Goal: Task Accomplishment & Management: Manage account settings

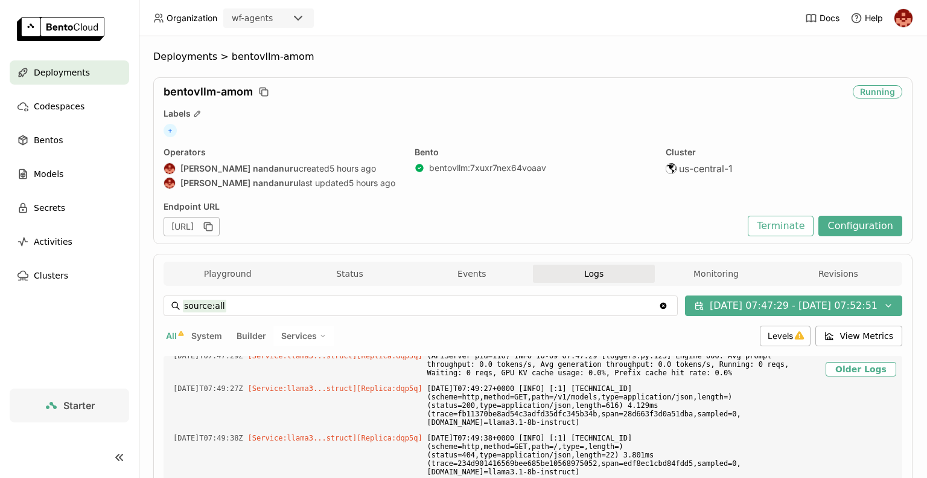
click at [72, 78] on span "Deployments" at bounding box center [62, 72] width 56 height 14
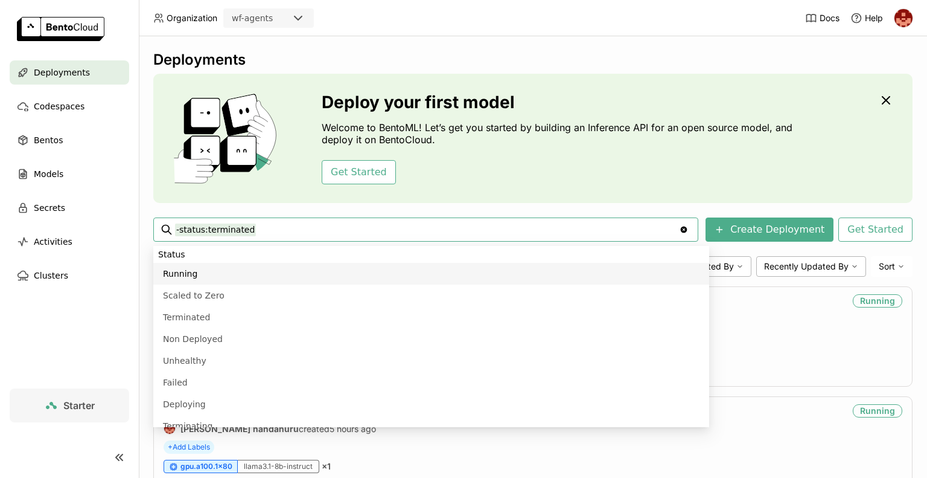
click at [376, 234] on input "-status:terminated" at bounding box center [427, 229] width 504 height 19
click at [771, 361] on div "gpu.a100.1x80 llama3.1-8b-instruct × 1" at bounding box center [533, 356] width 739 height 13
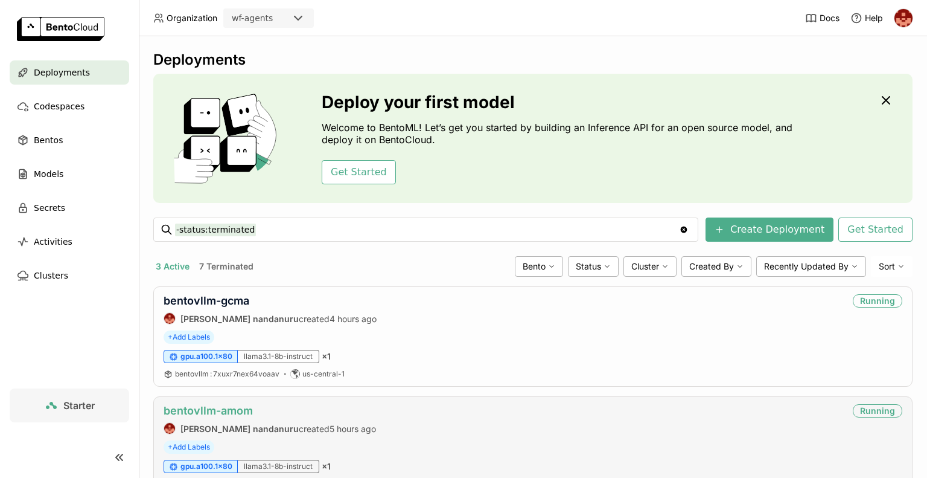
click at [228, 408] on link "bentovllm-amom" at bounding box center [208, 410] width 89 height 13
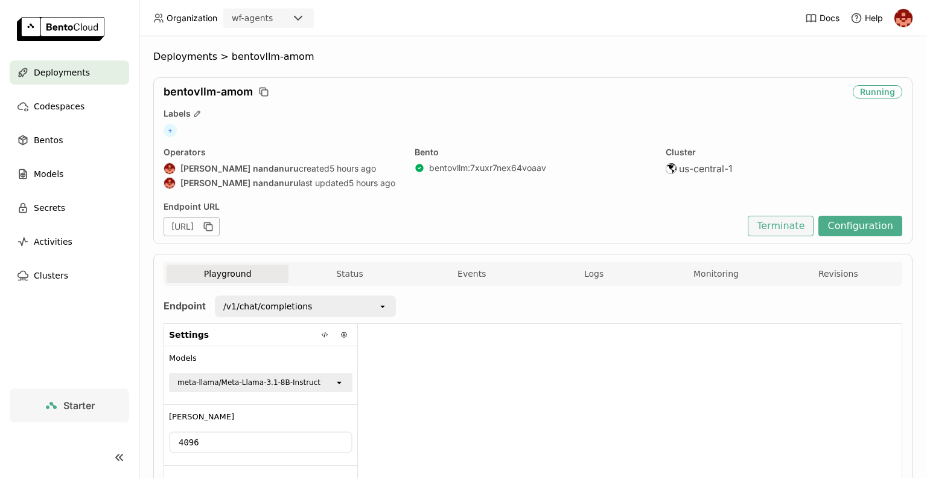
click at [795, 228] on button "Terminate" at bounding box center [781, 226] width 66 height 21
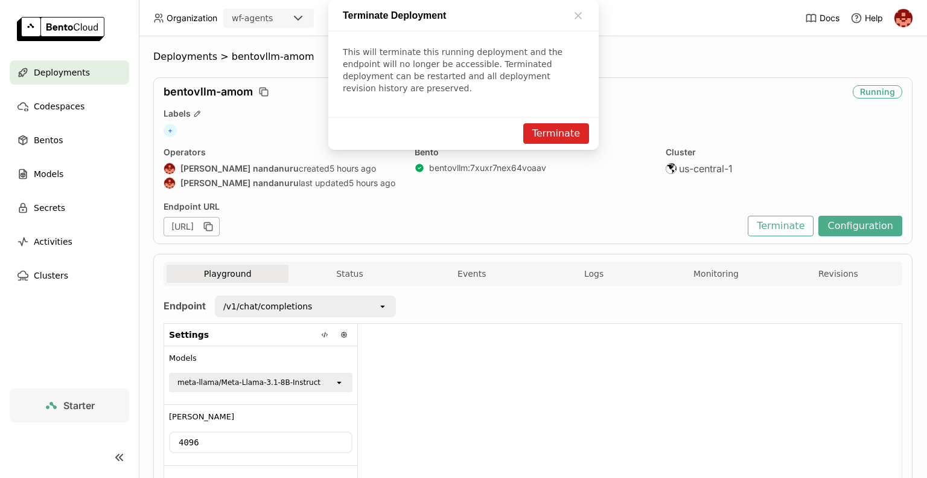
click at [566, 144] on button "Terminate" at bounding box center [557, 133] width 66 height 21
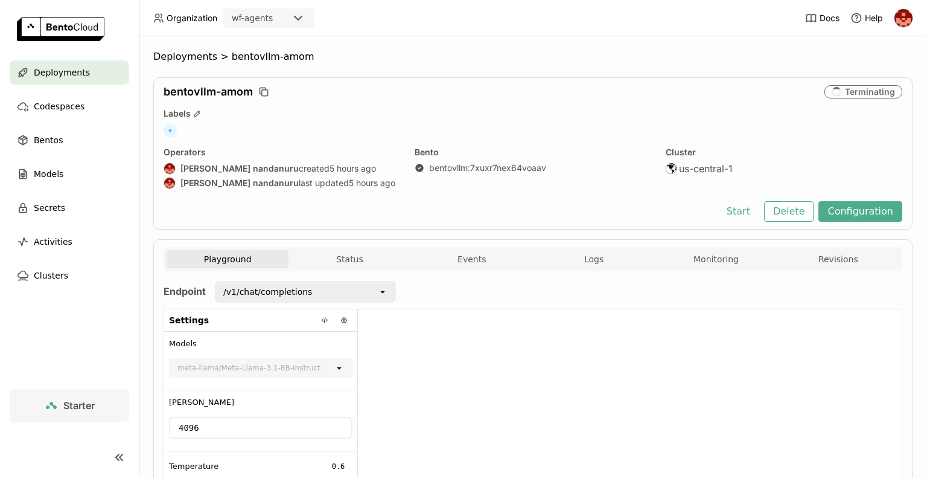
click at [82, 71] on span "Deployments" at bounding box center [62, 72] width 56 height 14
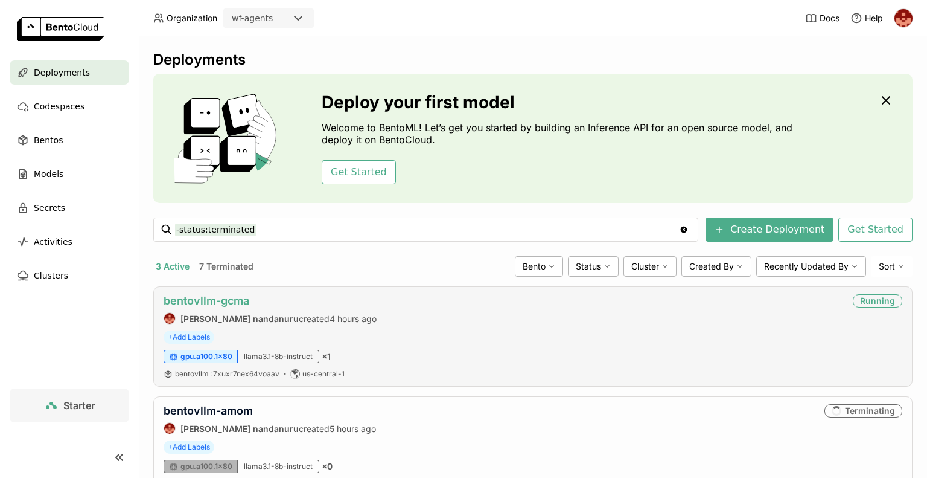
click at [236, 298] on link "bentovllm-gcma" at bounding box center [207, 300] width 86 height 13
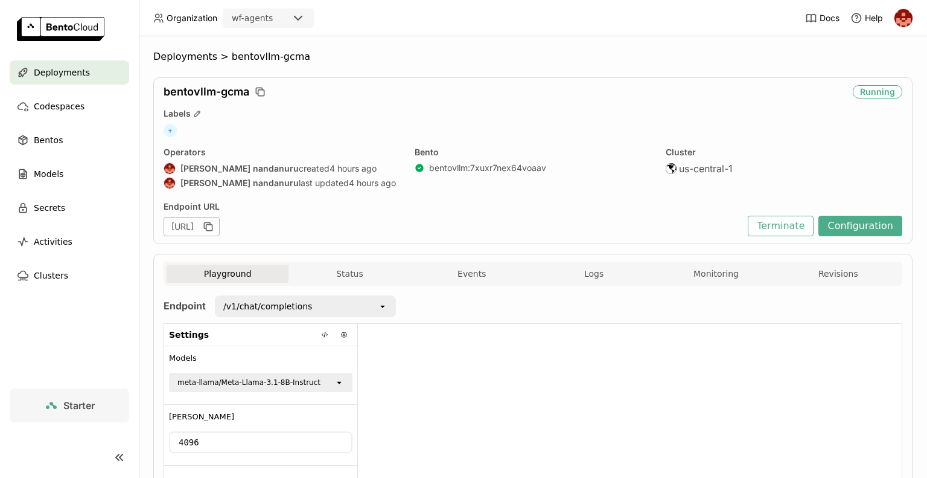
click at [336, 380] on icon "open" at bounding box center [340, 382] width 10 height 10
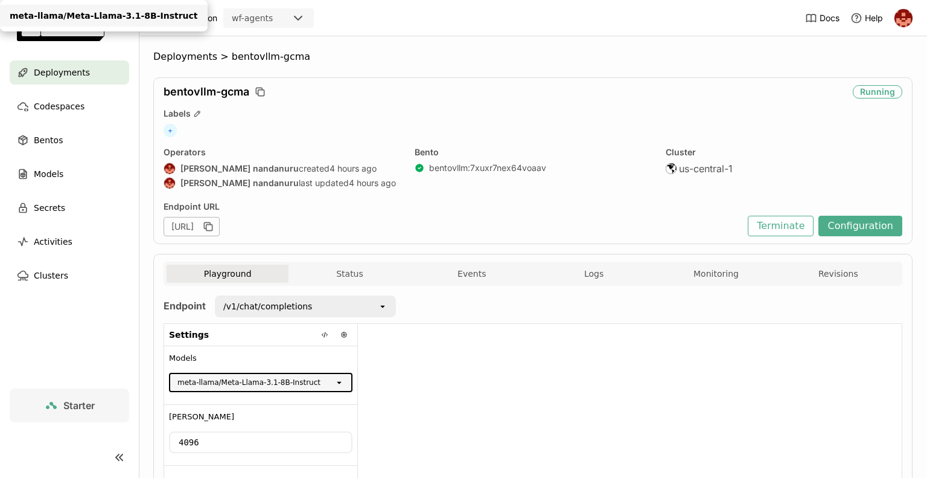
click at [335, 310] on div "/v1/chat/completions" at bounding box center [297, 305] width 162 height 19
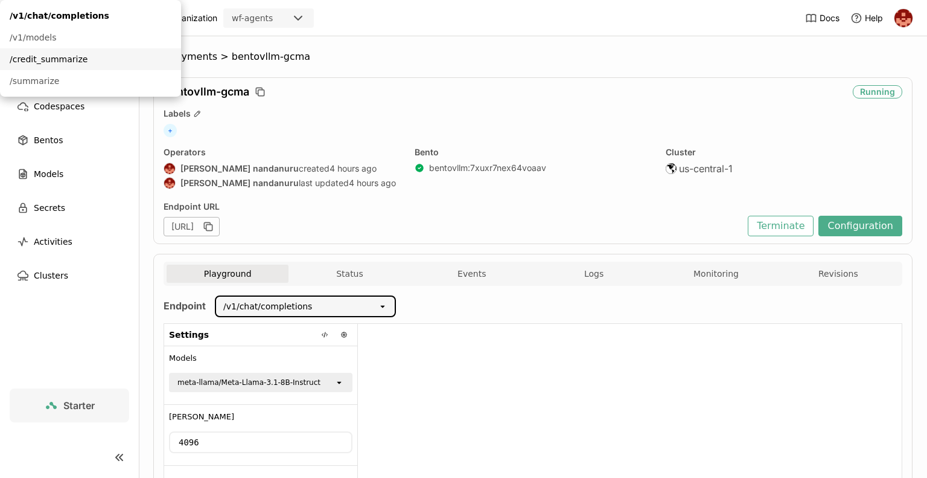
click at [171, 65] on div "/credit_summarize" at bounding box center [91, 59] width 162 height 12
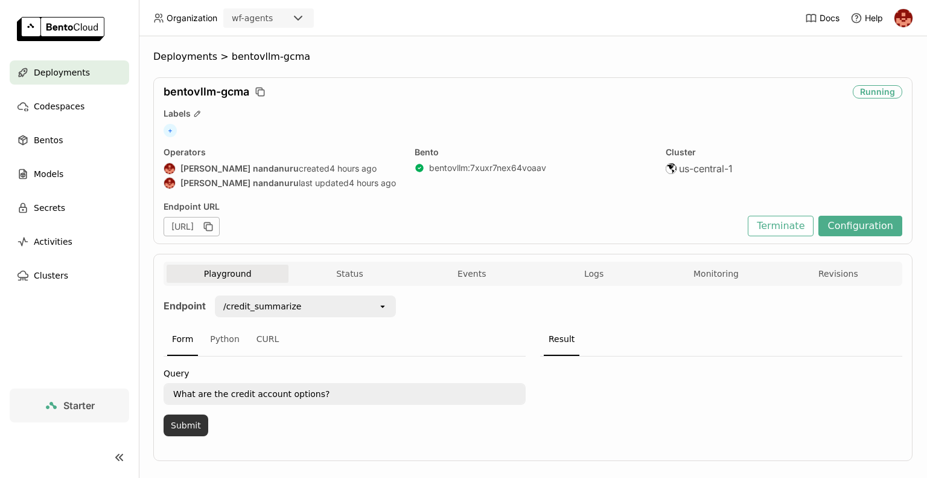
click at [193, 421] on button "Submit" at bounding box center [186, 425] width 45 height 22
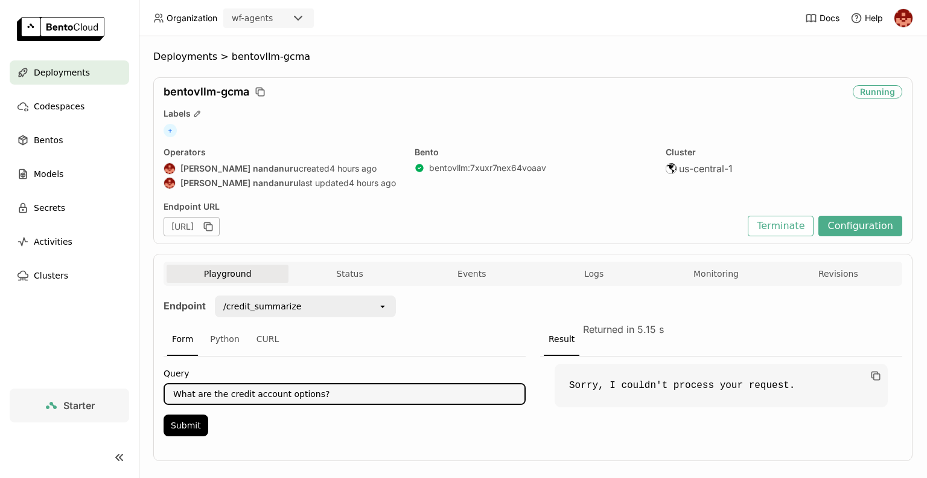
click at [368, 400] on textarea "What are the credit account options?" at bounding box center [345, 393] width 360 height 19
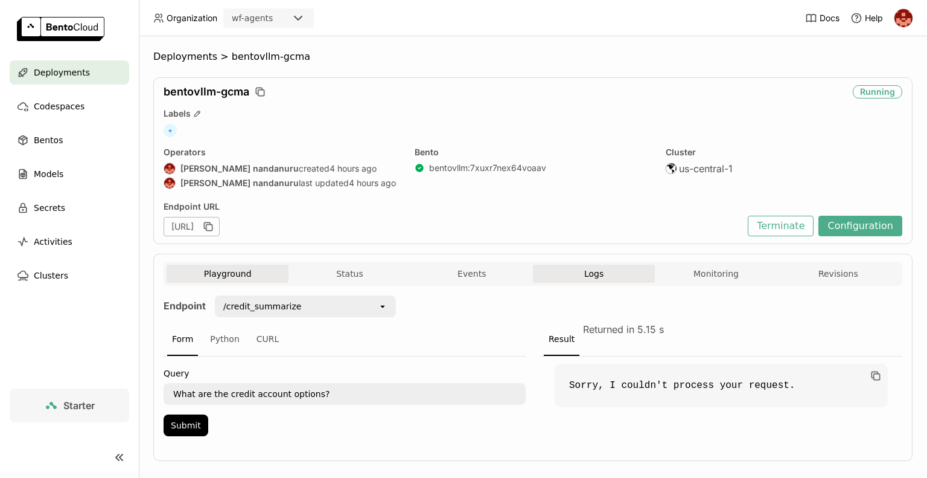
click at [591, 277] on span "Logs" at bounding box center [594, 273] width 19 height 11
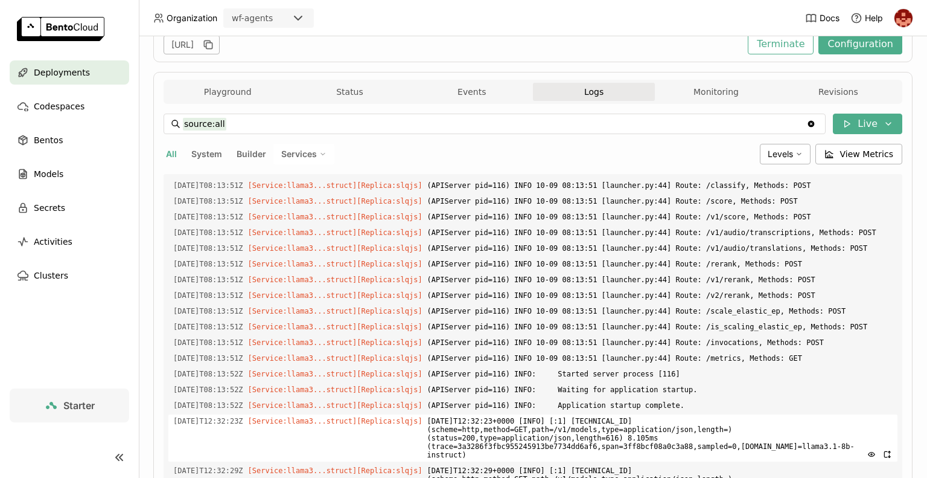
click at [729, 414] on span "2025-10-09T12:32:23+0000 [INFO] [:1] 10.1.19.12:49134 (scheme=http,method=GET,p…" at bounding box center [661, 437] width 466 height 47
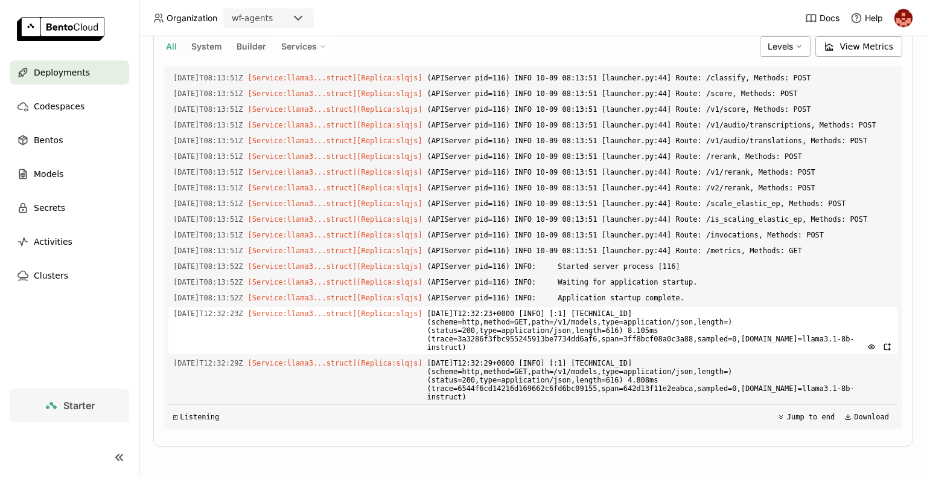
click at [750, 307] on span "2025-10-09T12:32:23+0000 [INFO] [:1] 10.1.19.12:49134 (scheme=http,method=GET,p…" at bounding box center [661, 330] width 466 height 47
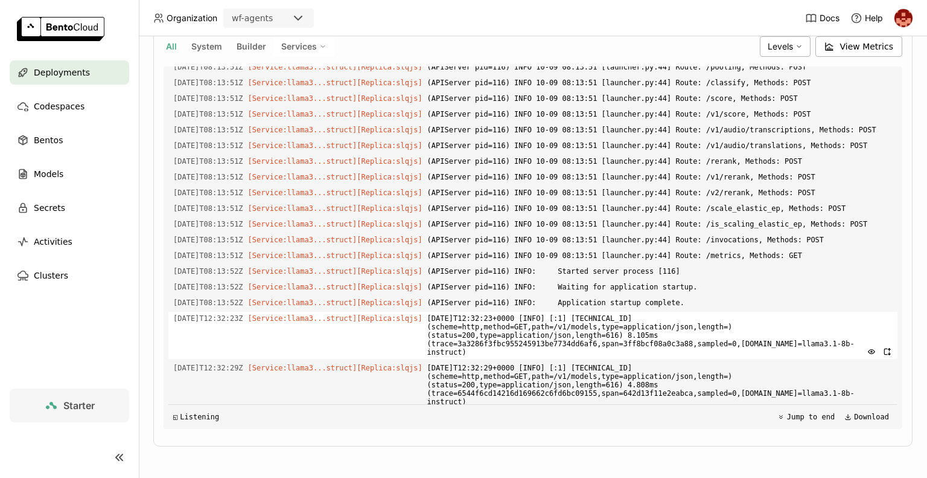
scroll to position [2049, 0]
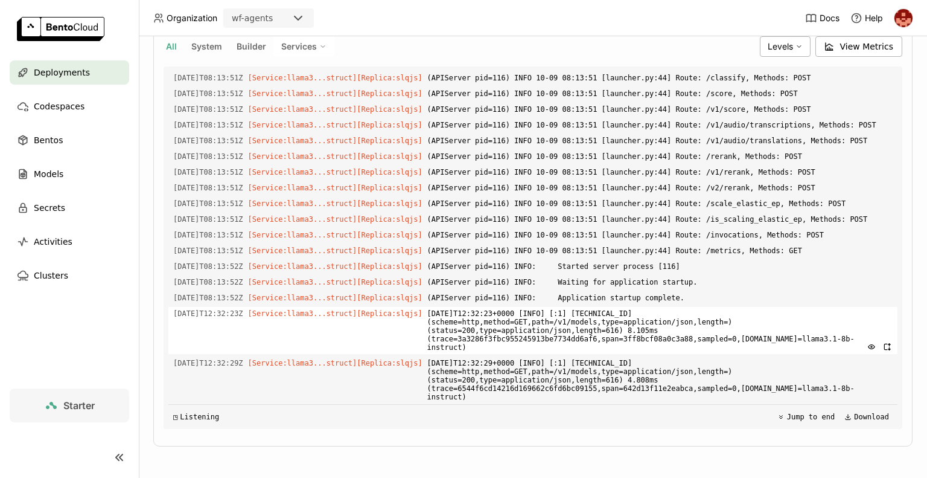
drag, startPoint x: 424, startPoint y: 353, endPoint x: 790, endPoint y: 263, distance: 376.4
click at [790, 263] on div "Load older logs 2025-10-09T07:36:53Z [Builder] [ bentovllm:7xuxr7nex64voaav ] t…" at bounding box center [532, 247] width 729 height 362
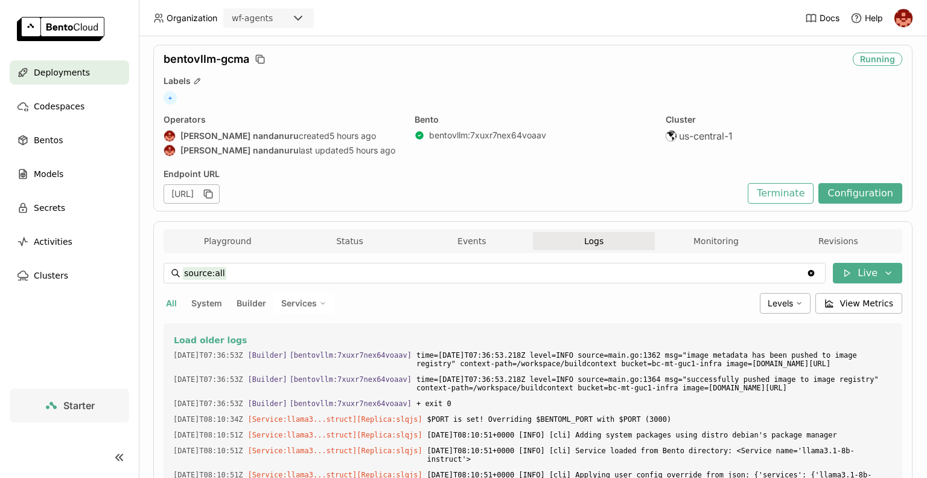
scroll to position [0, 0]
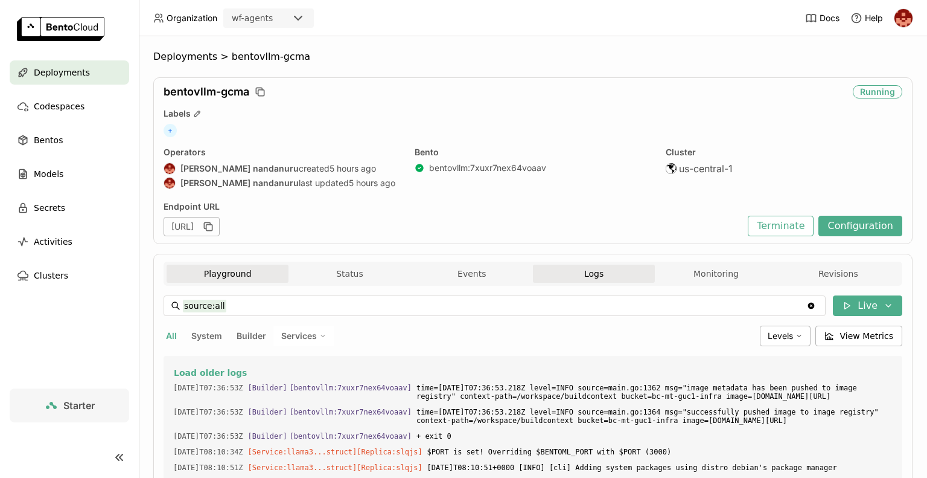
click at [268, 268] on button "Playground" at bounding box center [228, 273] width 122 height 18
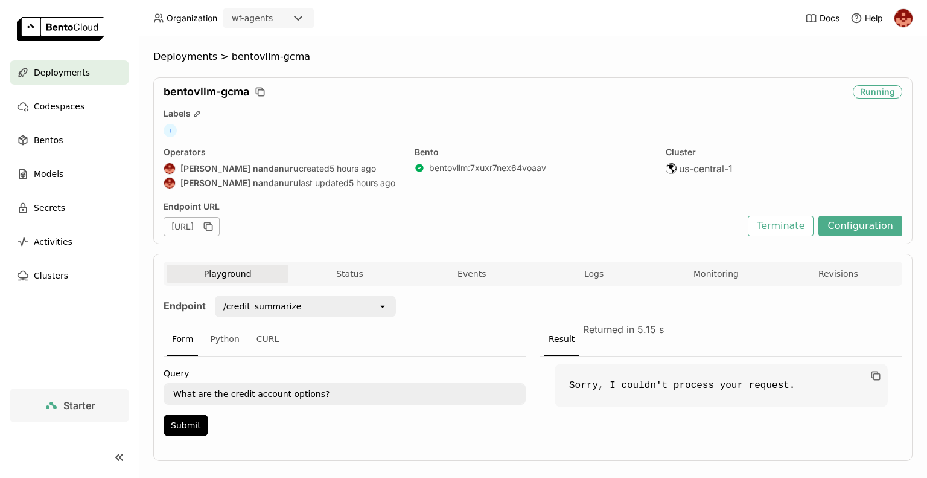
scroll to position [3, 0]
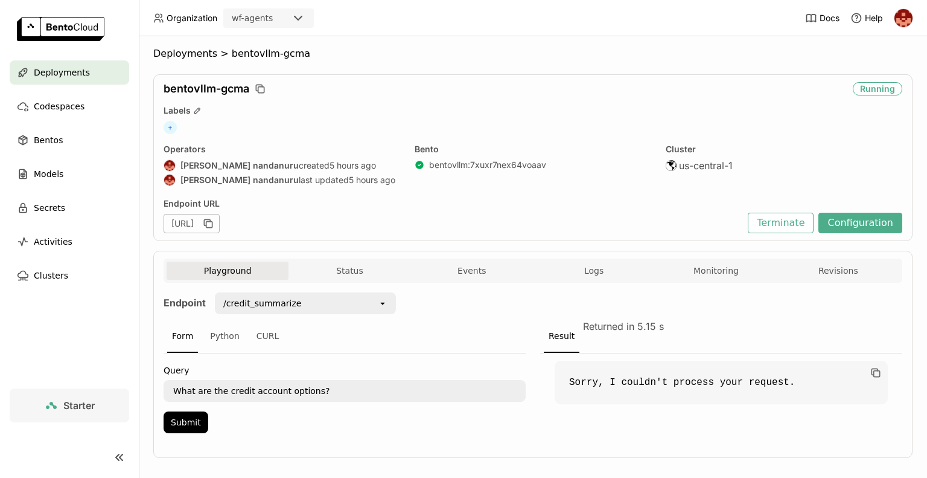
click at [575, 191] on div "bentovllm-gcma Running Labels + Operators prasanth nandanuru created 5 hours ag…" at bounding box center [533, 157] width 760 height 167
click at [350, 265] on button "Status" at bounding box center [350, 270] width 122 height 18
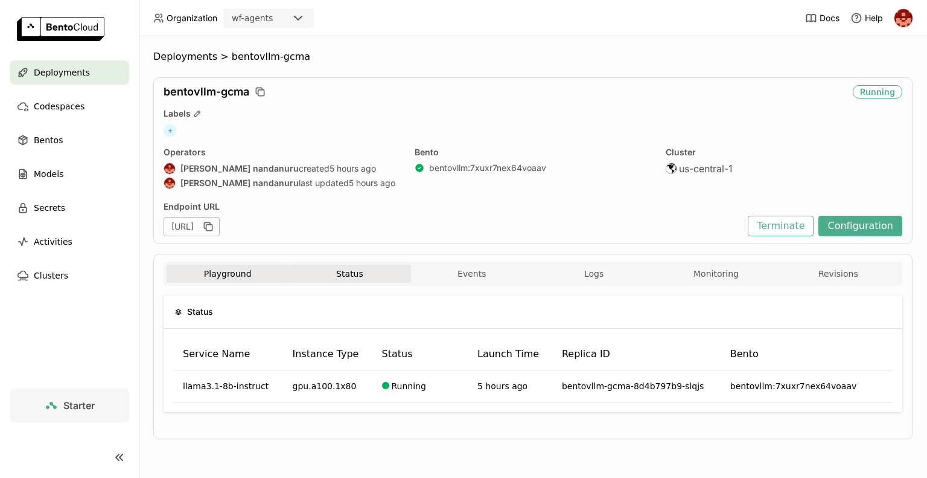
click at [243, 272] on button "Playground" at bounding box center [228, 273] width 122 height 18
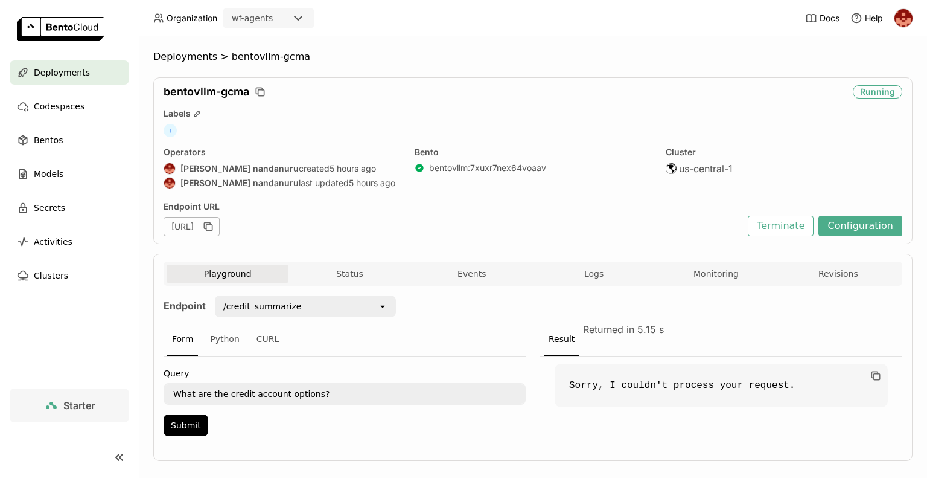
click at [187, 343] on div "Form" at bounding box center [182, 339] width 31 height 33
click at [373, 312] on div "/credit_summarize" at bounding box center [297, 305] width 162 height 19
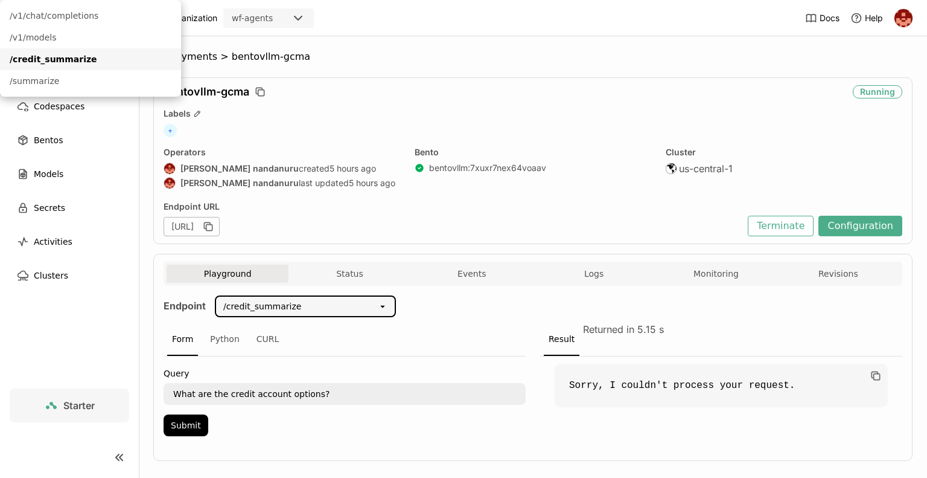
click at [449, 339] on div "Form Python CURL" at bounding box center [345, 339] width 362 height 33
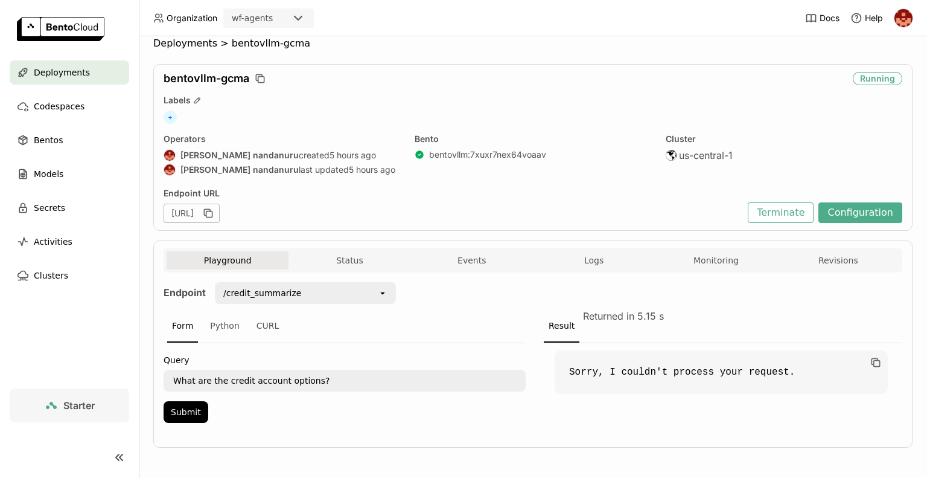
scroll to position [14, 0]
click at [220, 216] on div "https://bentovllm-gcma-ea77fee5.mt-guc1.bentoml.ai" at bounding box center [192, 211] width 56 height 19
click at [251, 260] on button "Playground" at bounding box center [228, 259] width 122 height 18
click at [367, 260] on button "Status" at bounding box center [350, 259] width 122 height 18
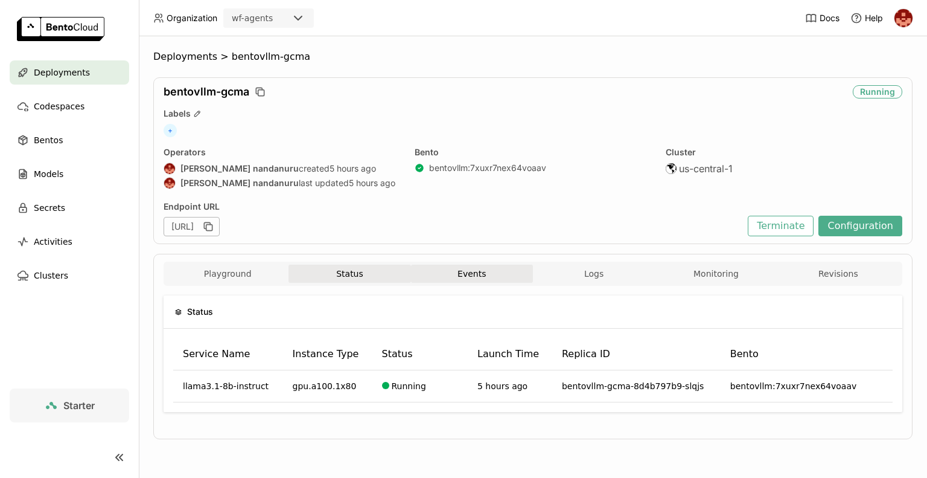
click at [493, 272] on button "Events" at bounding box center [472, 273] width 122 height 18
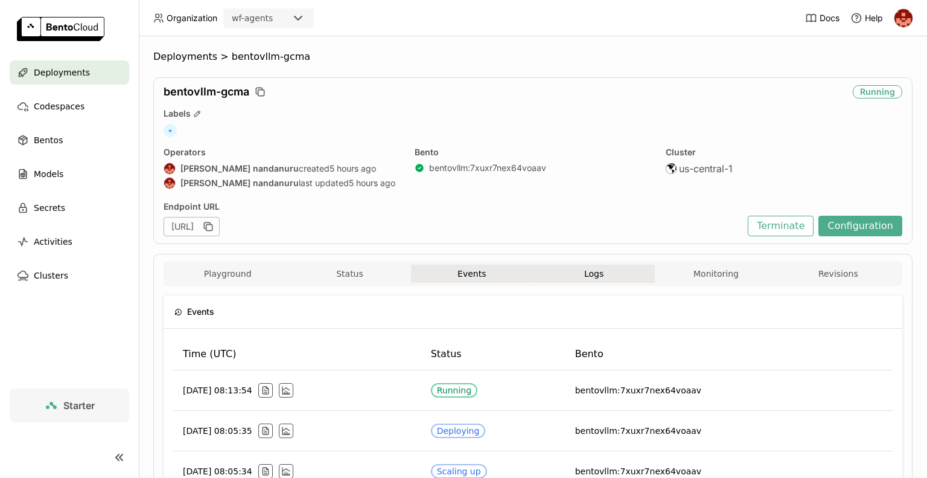
click at [574, 276] on button "Logs" at bounding box center [594, 273] width 122 height 18
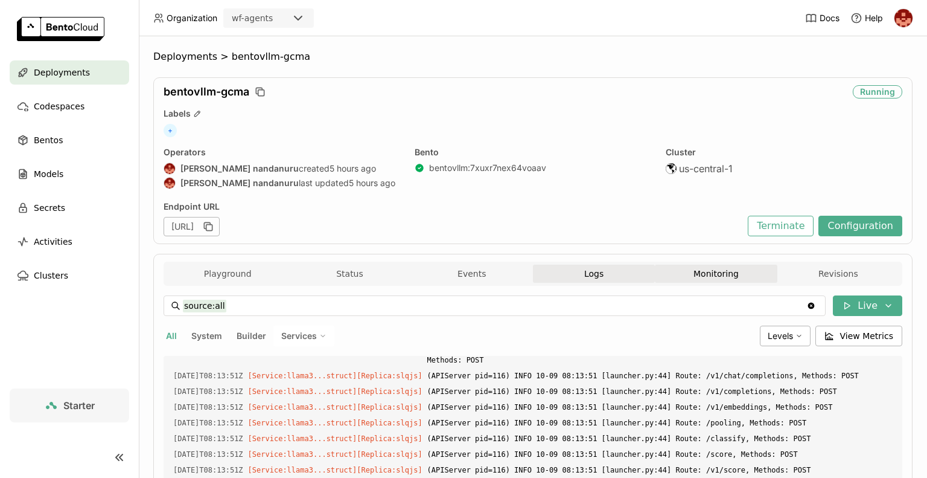
scroll to position [2049, 0]
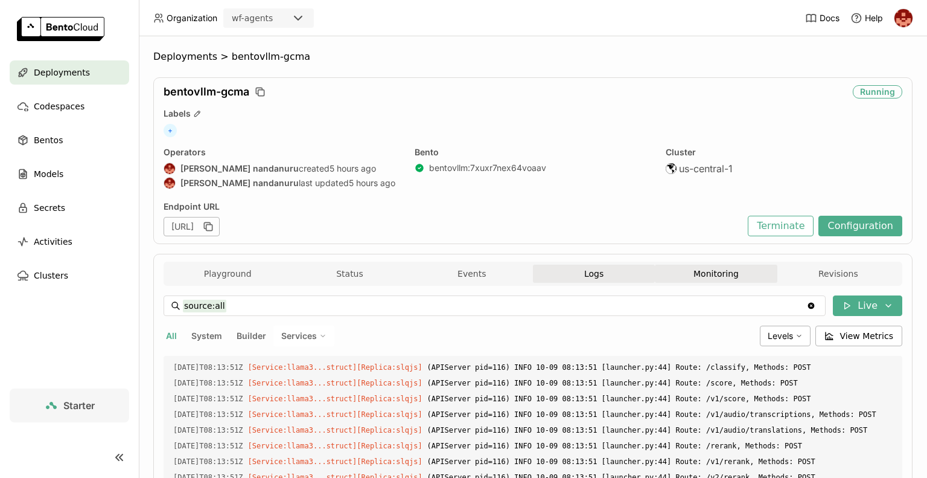
click at [693, 277] on button "Monitoring" at bounding box center [716, 273] width 122 height 18
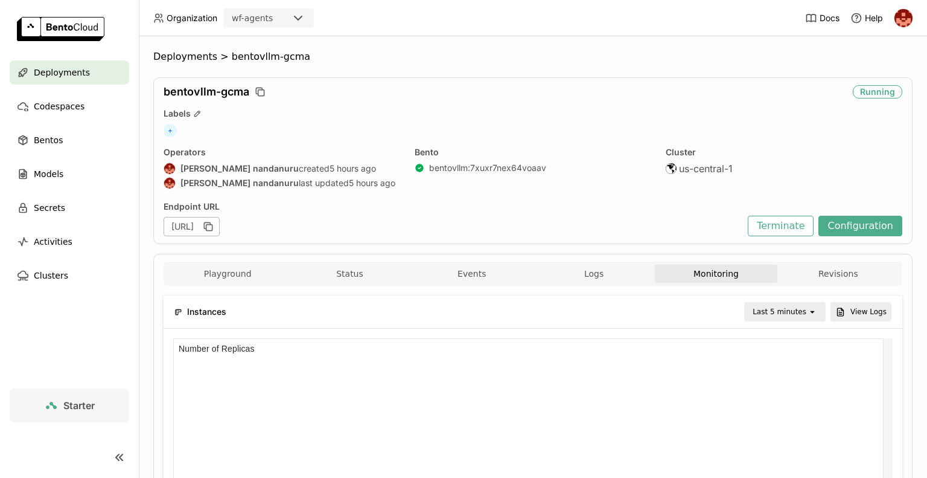
scroll to position [10, 10]
click at [231, 271] on button "Playground" at bounding box center [228, 273] width 122 height 18
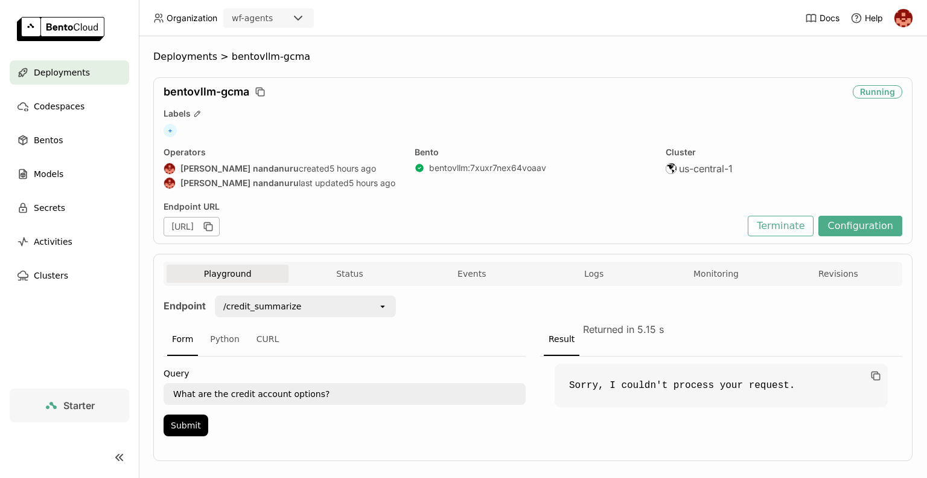
click at [384, 312] on div "open" at bounding box center [386, 305] width 17 height 19
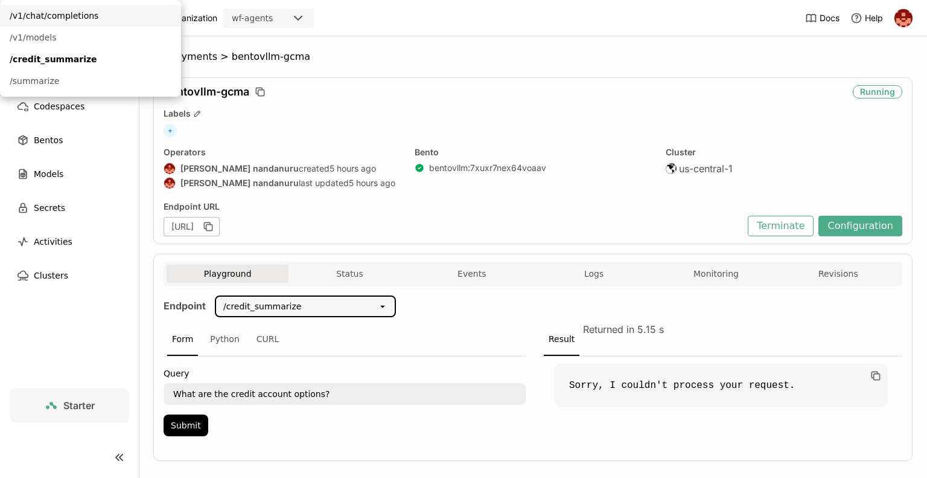
click at [171, 22] on div "/v1/chat/completions" at bounding box center [91, 16] width 162 height 12
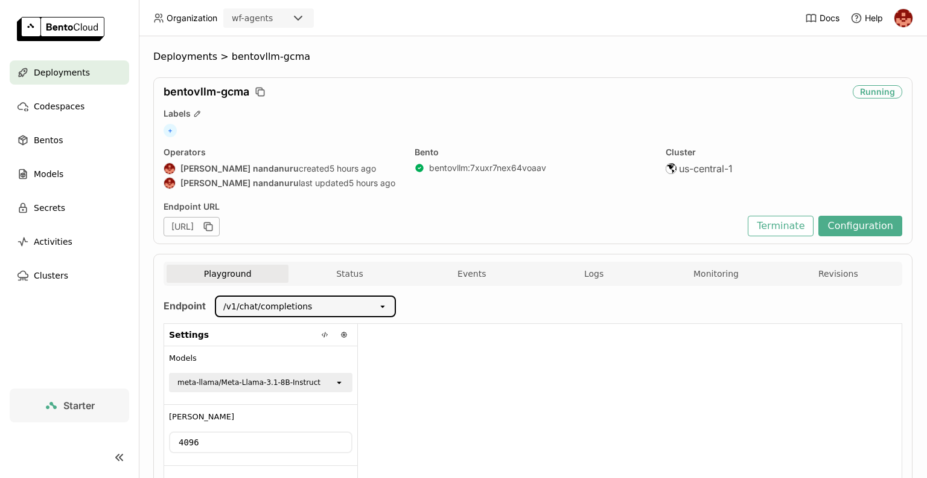
click at [441, 372] on div at bounding box center [630, 422] width 544 height 196
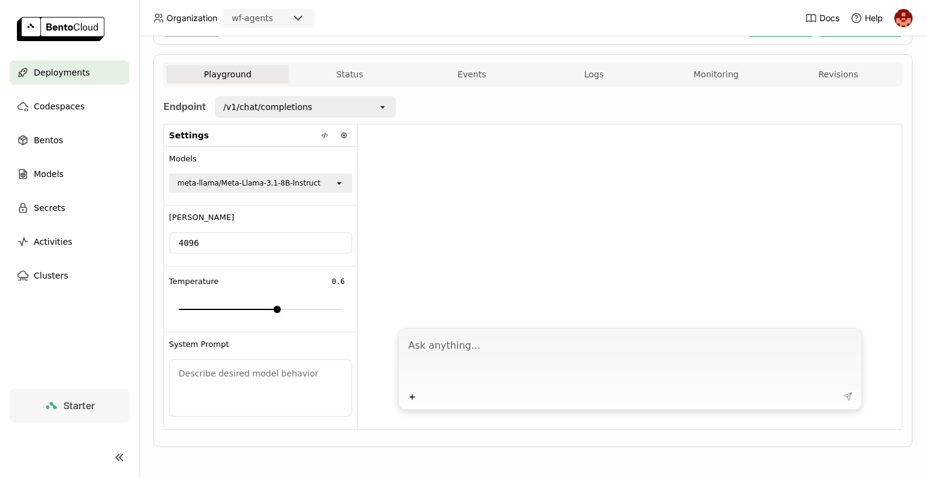
click at [309, 182] on div "meta-llama/Meta-Llama-3.1-8B-Instruct" at bounding box center [252, 183] width 164 height 17
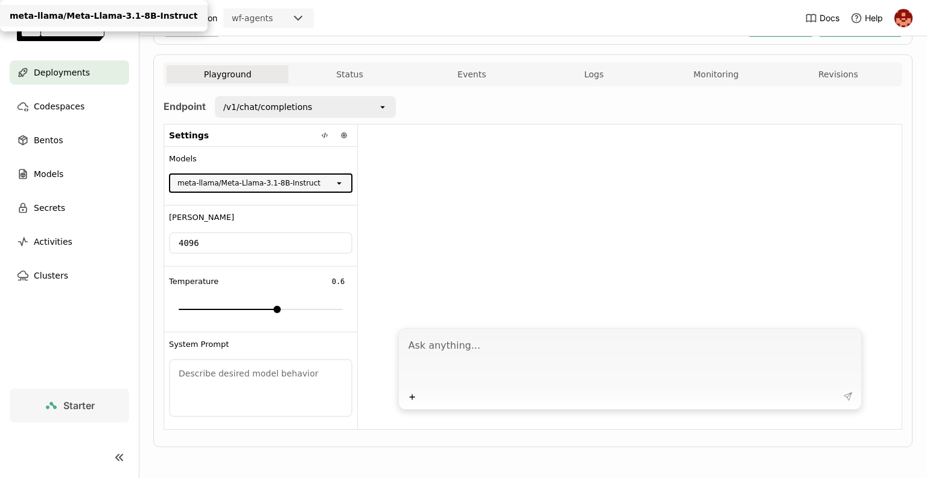
click at [455, 157] on div at bounding box center [630, 222] width 544 height 196
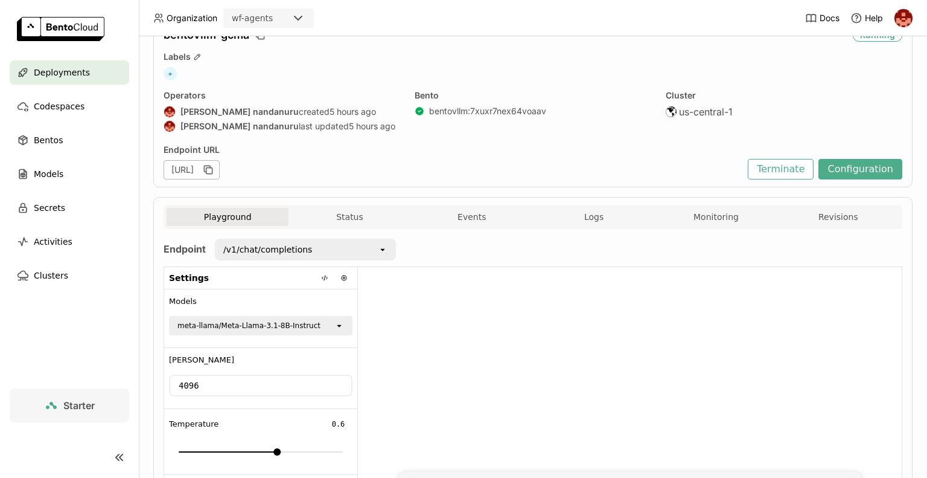
scroll to position [30, 0]
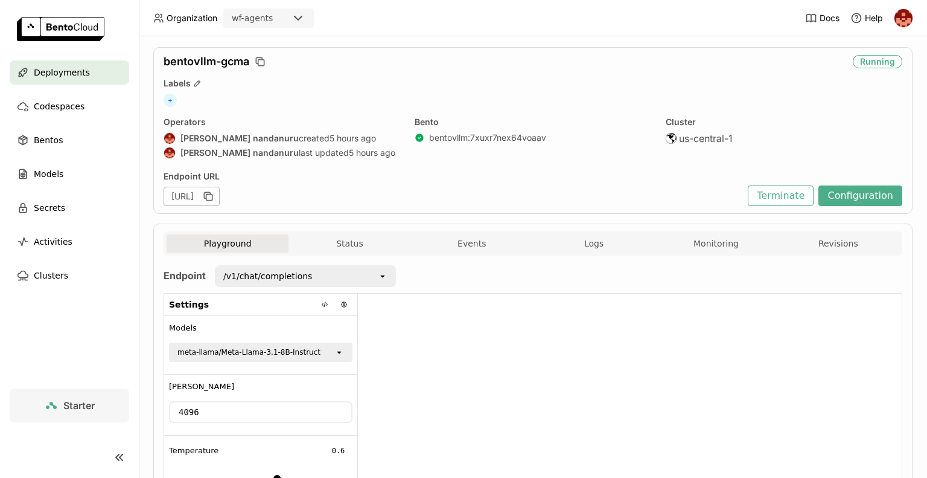
click at [327, 283] on div "/v1/chat/completions" at bounding box center [297, 275] width 162 height 19
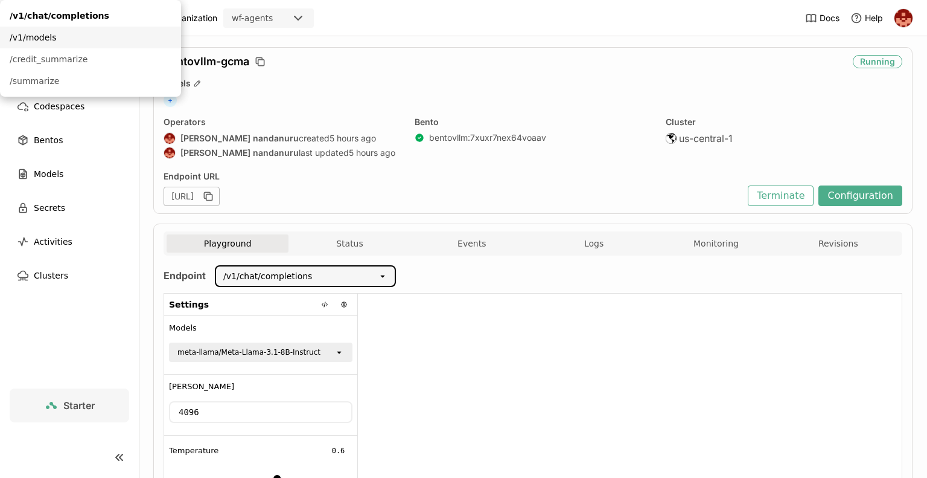
click at [171, 43] on div "/v1/models" at bounding box center [91, 37] width 162 height 12
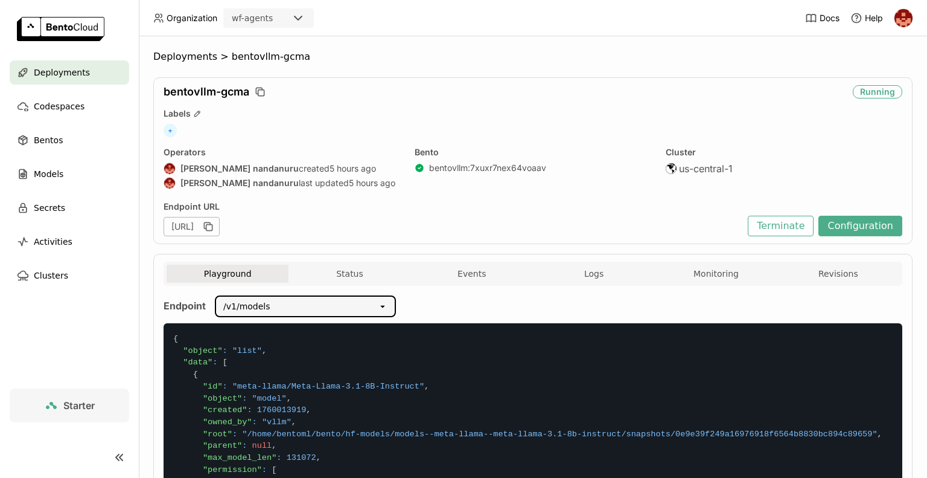
click at [374, 315] on div "/v1/models open" at bounding box center [305, 306] width 181 height 22
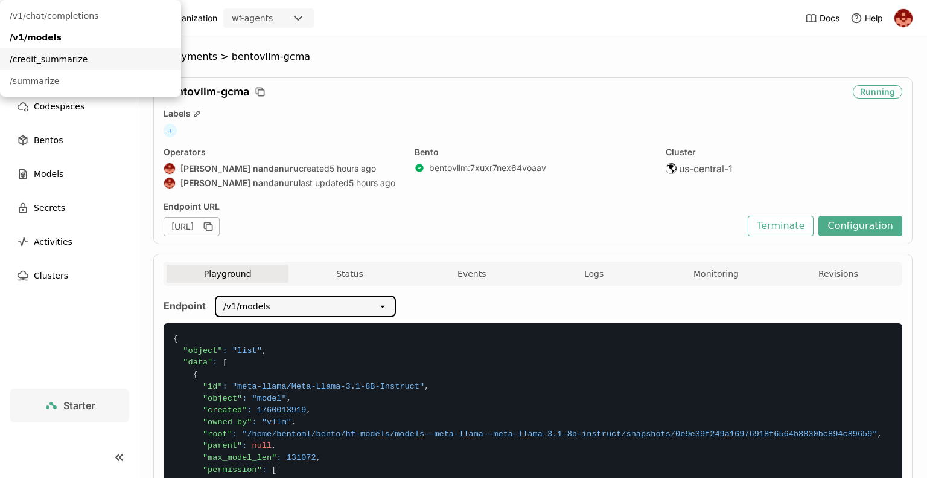
click at [171, 65] on div "/credit_summarize" at bounding box center [91, 59] width 162 height 12
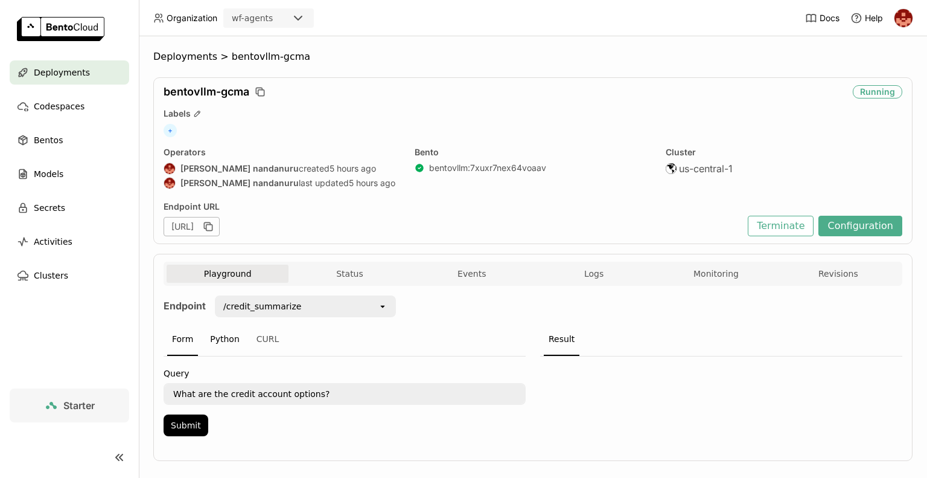
click at [228, 336] on div "Python" at bounding box center [224, 339] width 39 height 33
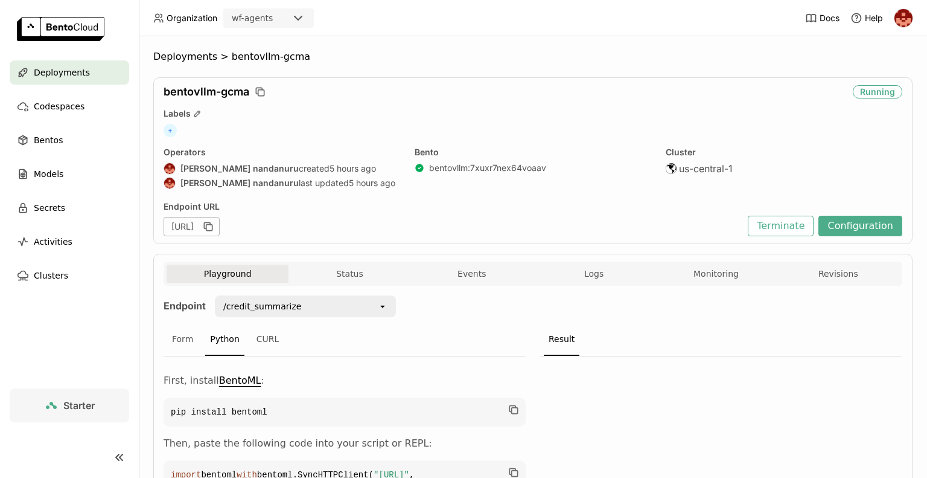
click at [629, 376] on div at bounding box center [721, 455] width 362 height 198
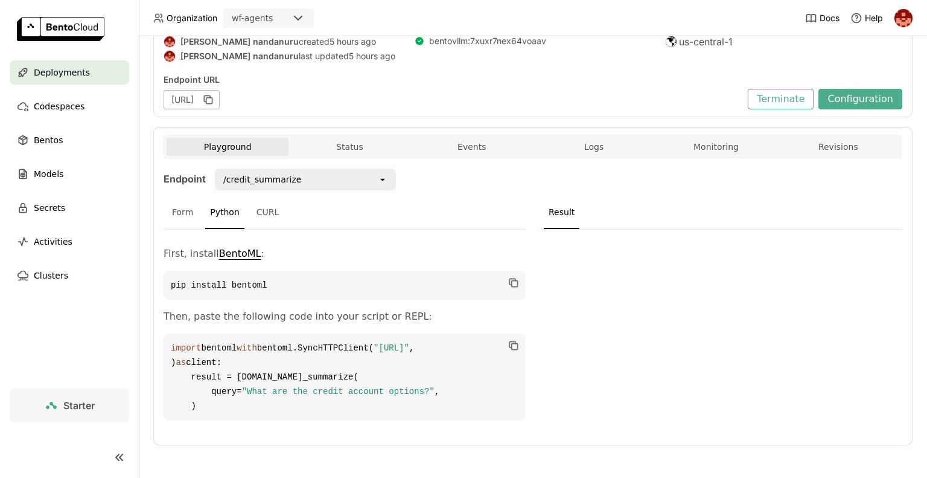
scroll to position [169, 0]
click at [629, 376] on div at bounding box center [721, 328] width 362 height 198
click at [175, 196] on div "Form" at bounding box center [182, 212] width 31 height 33
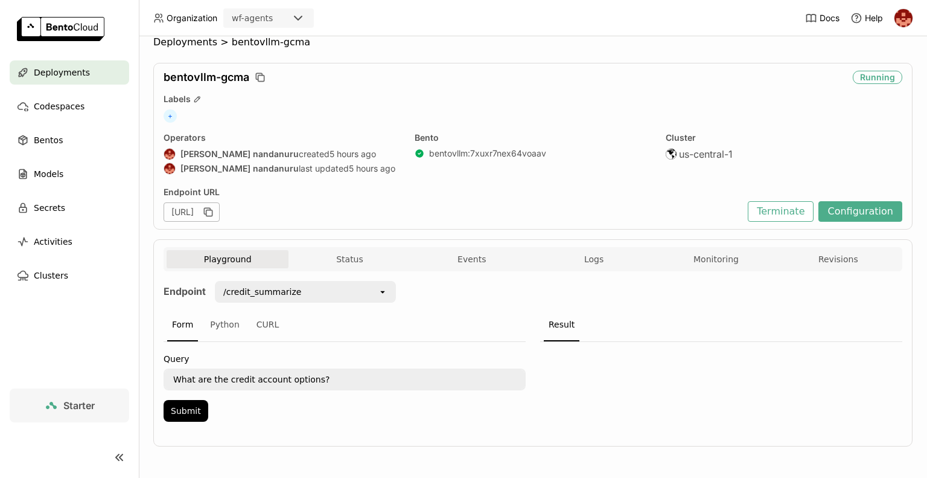
click at [374, 334] on div "Form Python CURL" at bounding box center [345, 325] width 362 height 33
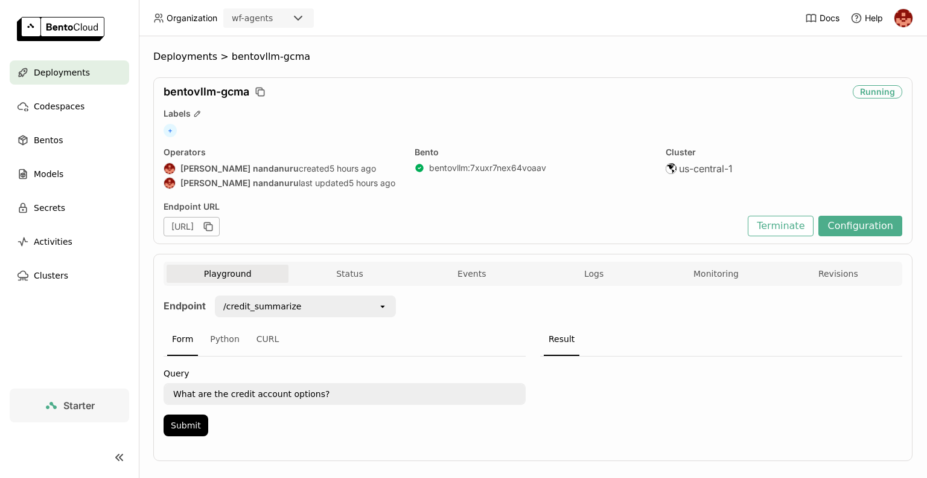
click at [297, 309] on div "/credit_summarize" at bounding box center [297, 305] width 162 height 19
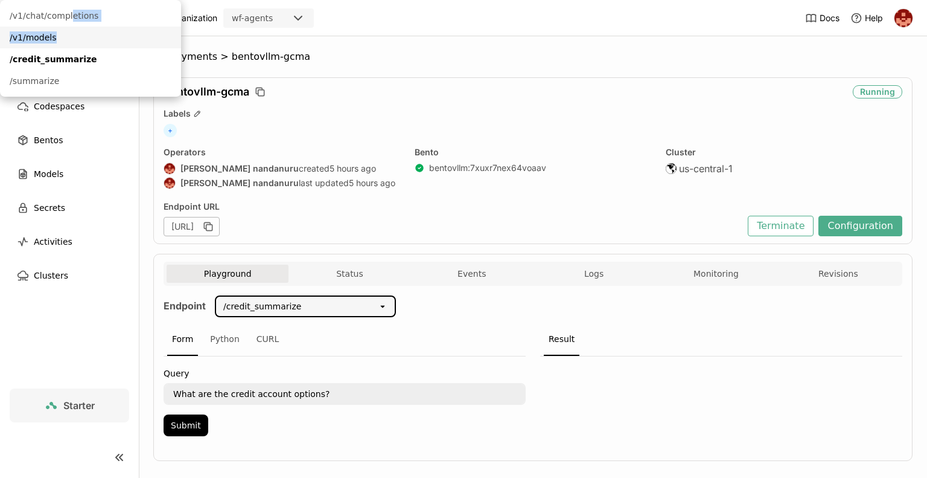
click at [171, 22] on div "/v1/chat/completions" at bounding box center [91, 16] width 162 height 12
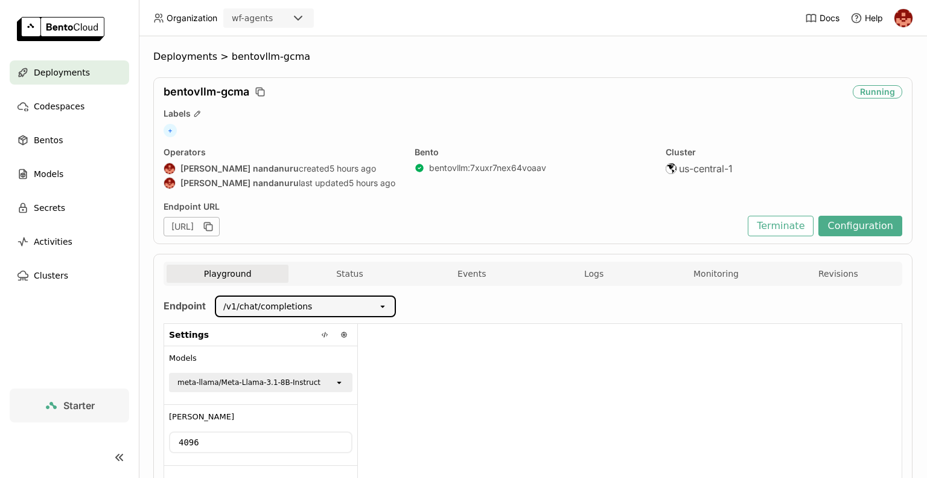
click at [318, 307] on div "/v1/chat/completions" at bounding box center [297, 305] width 162 height 19
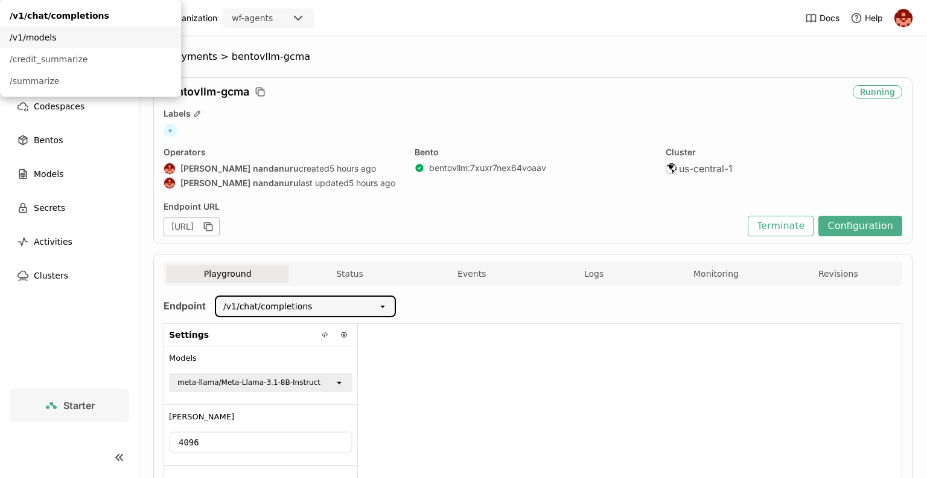
click at [171, 43] on div "/v1/models" at bounding box center [91, 37] width 162 height 12
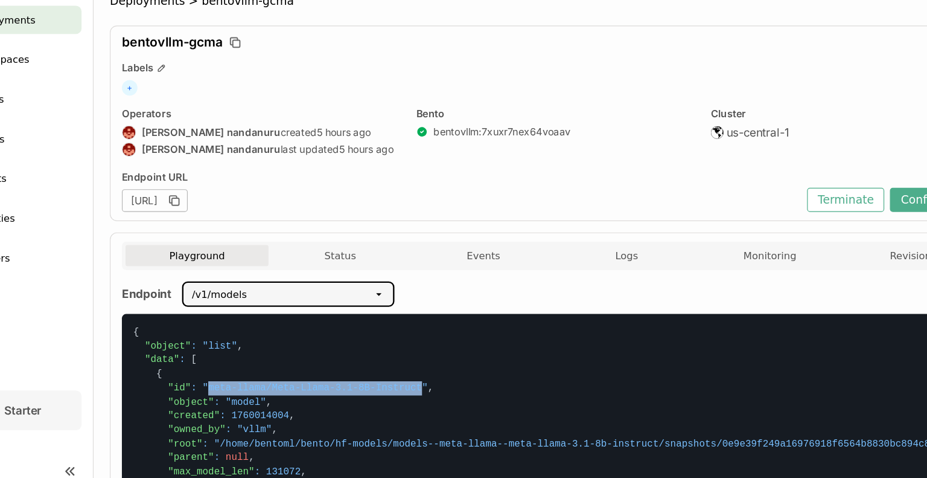
drag, startPoint x: 405, startPoint y: 391, endPoint x: 240, endPoint y: 391, distance: 164.8
click at [240, 391] on span ""meta-llama/Meta-Llama-3.1-8B-Instruct"" at bounding box center [328, 386] width 192 height 9
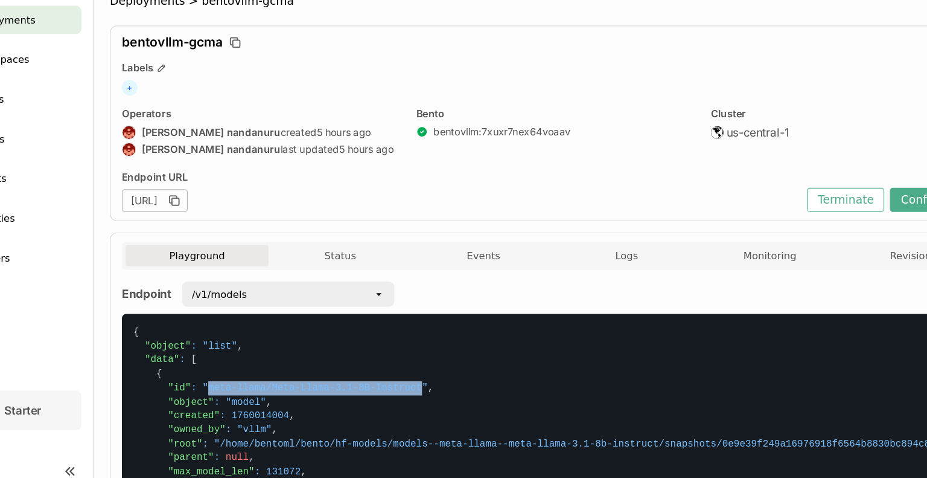
copy span "meta-llama/Meta-Llama-3.1-8B-Instruct"
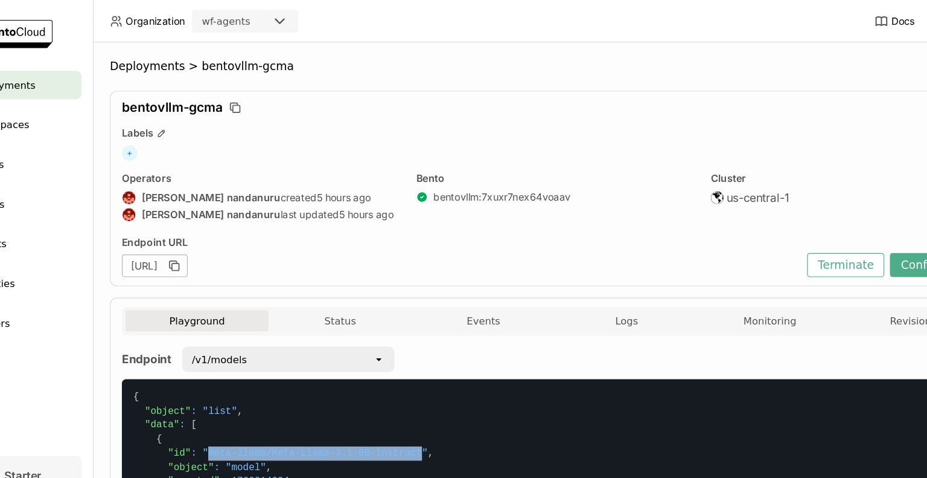
click at [83, 74] on div "Deployments" at bounding box center [70, 72] width 120 height 24
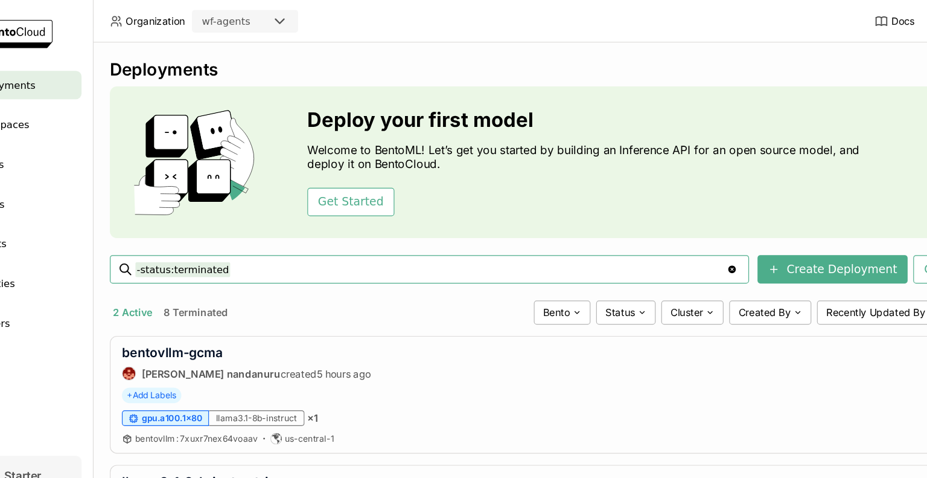
click at [78, 326] on nav "Deployments Codespaces Bentos Models Secrets Activities Clusters" at bounding box center [69, 224] width 139 height 328
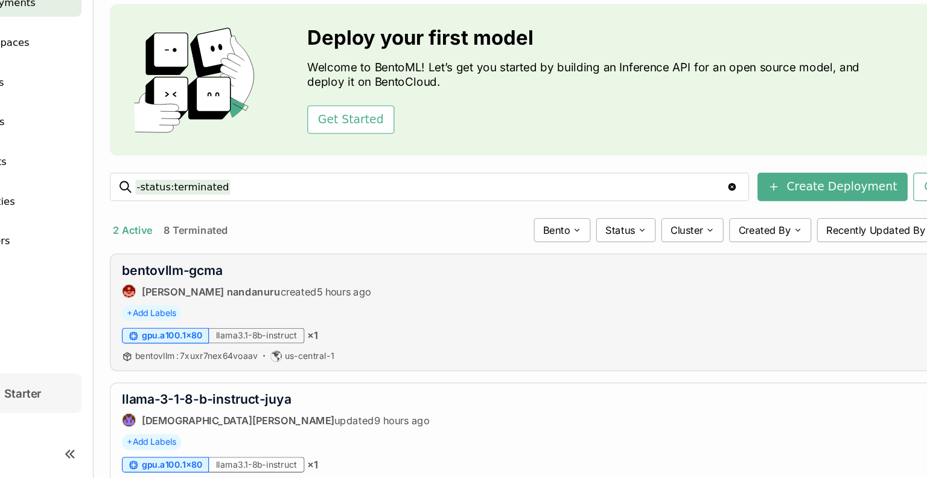
click at [492, 328] on div "bentovllm-gcma prasanth nandanuru created 5 hours ago Running + Add Labels gpu.…" at bounding box center [533, 336] width 760 height 100
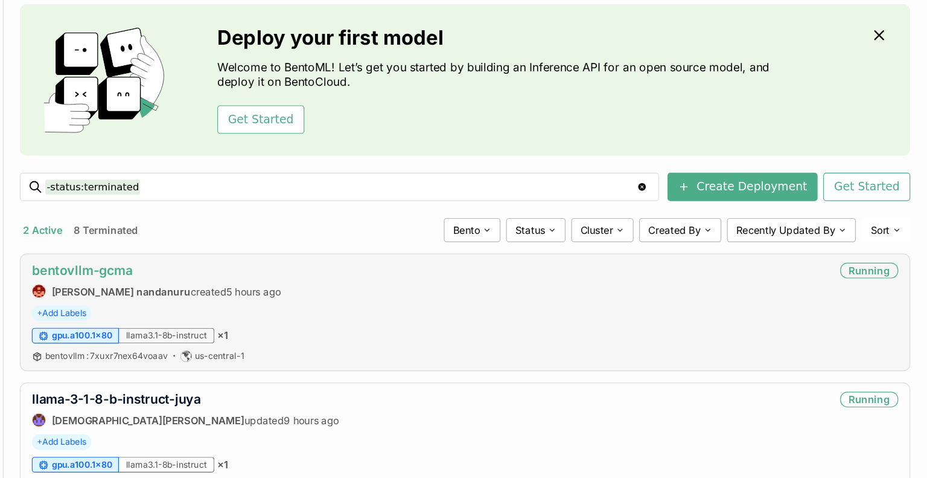
click at [219, 301] on link "bentovllm-gcma" at bounding box center [207, 300] width 86 height 13
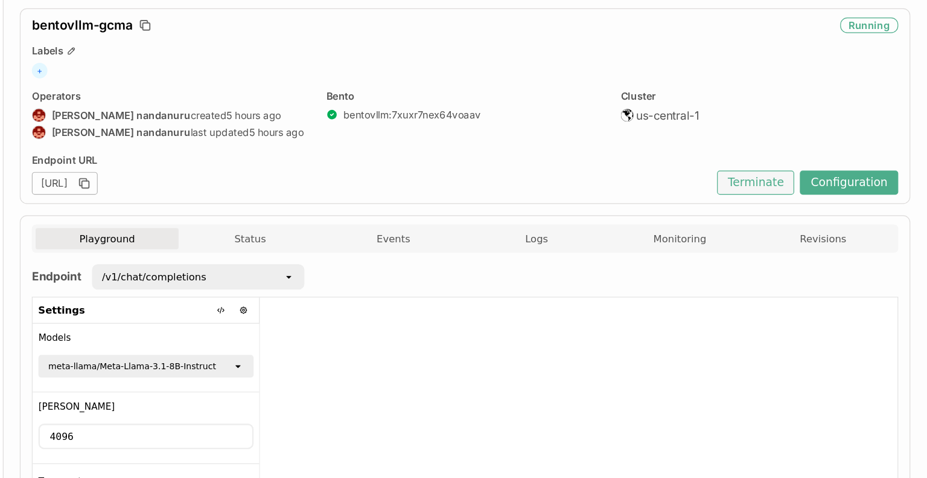
click at [780, 223] on button "Terminate" at bounding box center [781, 226] width 66 height 21
click at [780, 159] on div "Terminate Deployment This will terminate this running deployment and the endpoi…" at bounding box center [463, 79] width 927 height 159
click at [788, 223] on button "Terminate" at bounding box center [781, 226] width 66 height 21
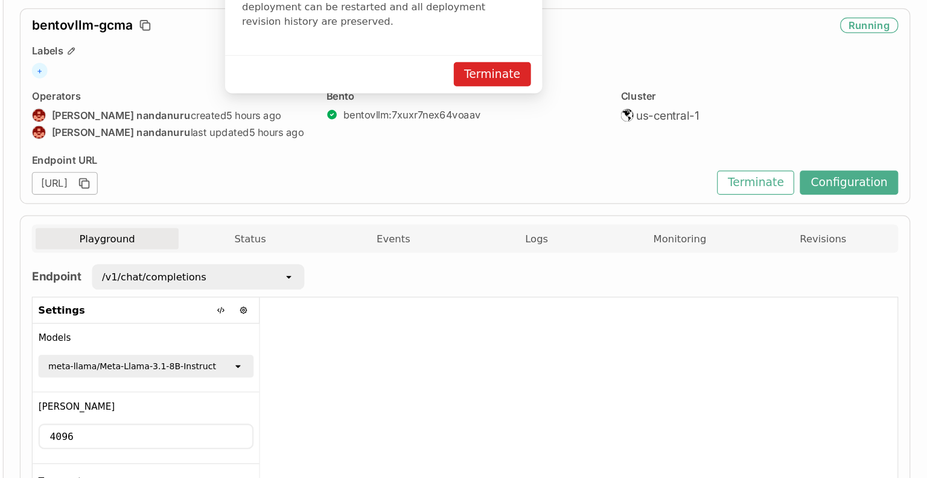
click at [562, 144] on button "Terminate" at bounding box center [557, 133] width 66 height 21
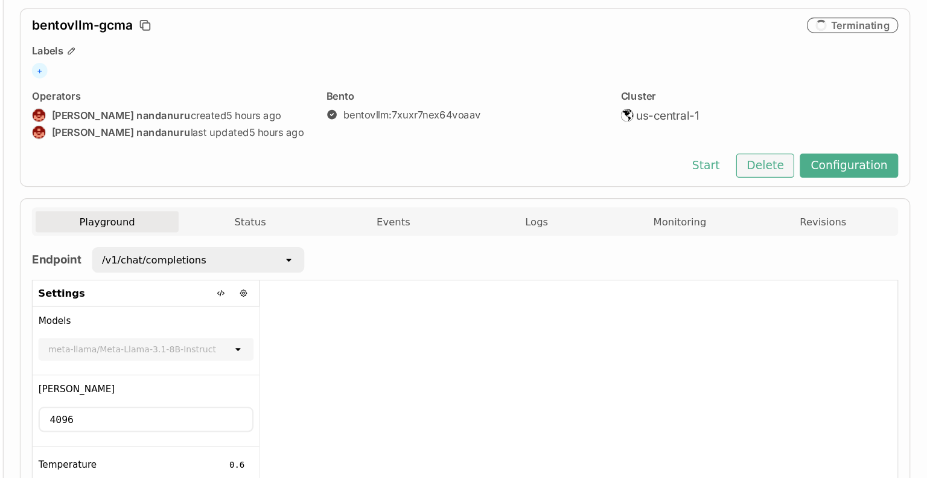
click at [787, 216] on button "Delete" at bounding box center [789, 211] width 50 height 21
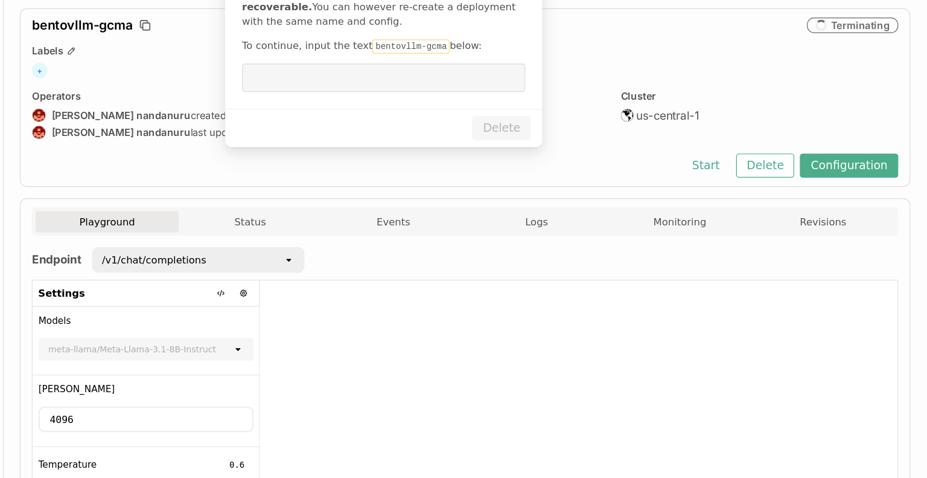
click at [478, 116] on code "bentovllm-gcma" at bounding box center [487, 110] width 66 height 12
drag, startPoint x: 498, startPoint y: 249, endPoint x: 458, endPoint y: 248, distance: 40.5
click at [458, 116] on code "bentovllm-gcma" at bounding box center [487, 110] width 66 height 12
drag, startPoint x: 445, startPoint y: 251, endPoint x: 473, endPoint y: 249, distance: 28.4
click at [473, 116] on code "bentovllm-gcma" at bounding box center [487, 110] width 66 height 12
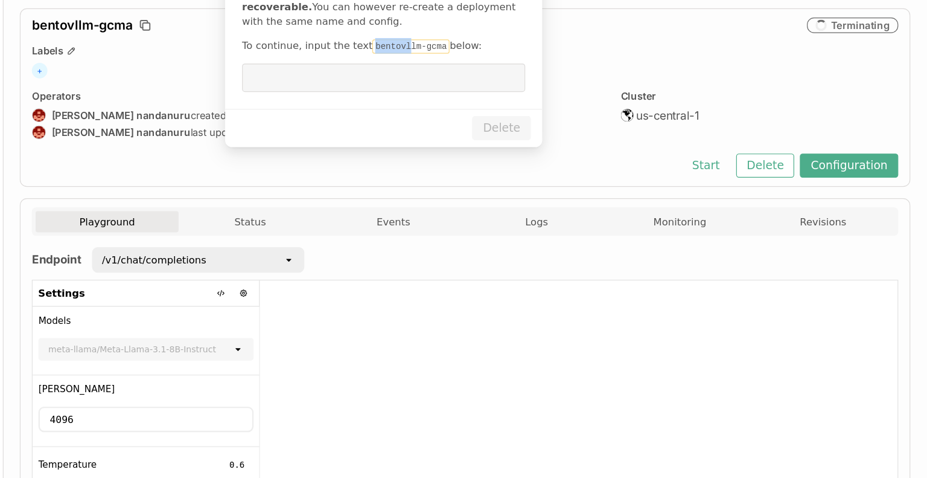
click at [473, 116] on code "bentovllm-gcma" at bounding box center [487, 110] width 66 height 12
drag, startPoint x: 501, startPoint y: 249, endPoint x: 446, endPoint y: 246, distance: 55.7
click at [454, 116] on code "bentovllm-gcma" at bounding box center [487, 110] width 66 height 12
copy code "bentovllm-gcma"
click at [377, 148] on input "dialog" at bounding box center [463, 136] width 227 height 23
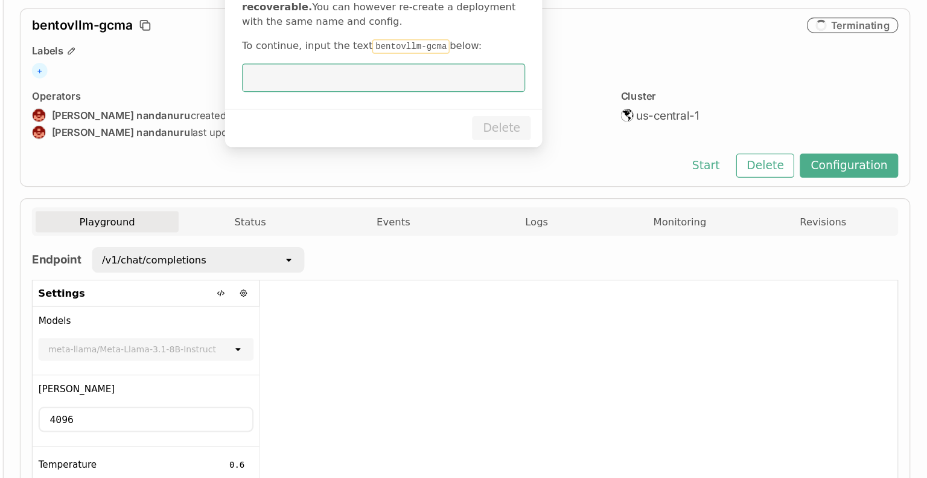
paste input "bentovllm-gcma"
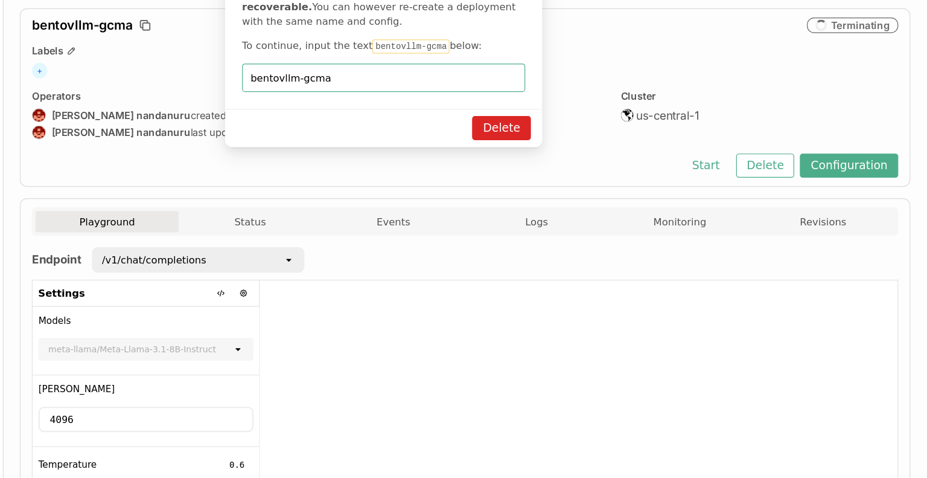
type input "bentovllm-gcma"
click at [556, 190] on button "Delete" at bounding box center [564, 179] width 50 height 21
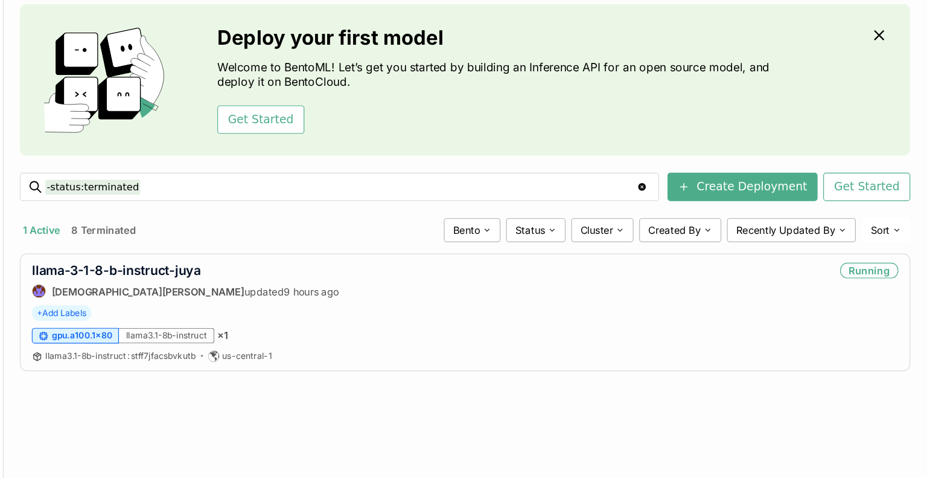
click at [157, 248] on div "Deployments Deploy your first model Welcome to BentoML! Let’s get you started b…" at bounding box center [533, 228] width 760 height 354
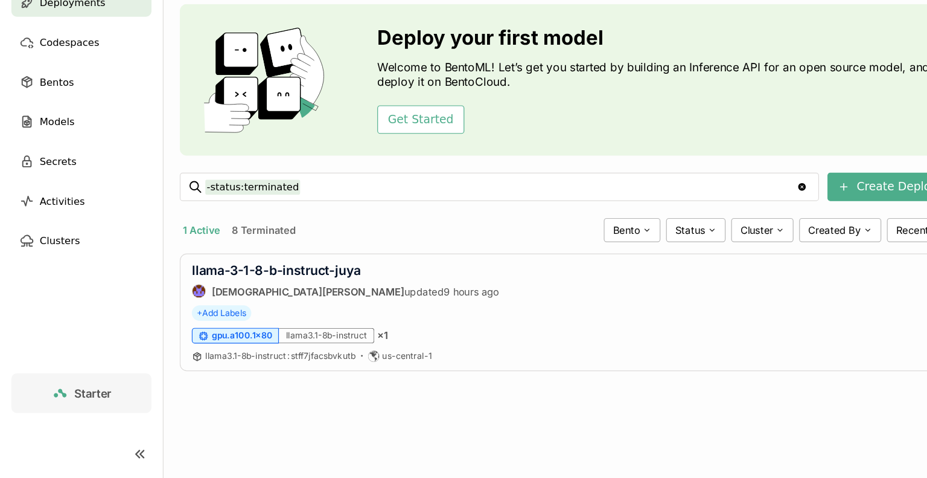
click at [21, 248] on div "Activities" at bounding box center [70, 241] width 120 height 24
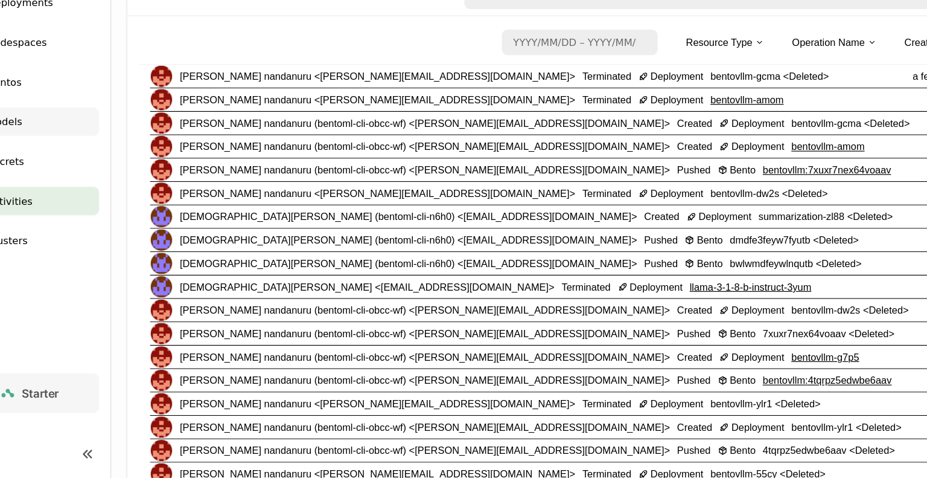
click at [92, 180] on div "Models" at bounding box center [70, 174] width 120 height 24
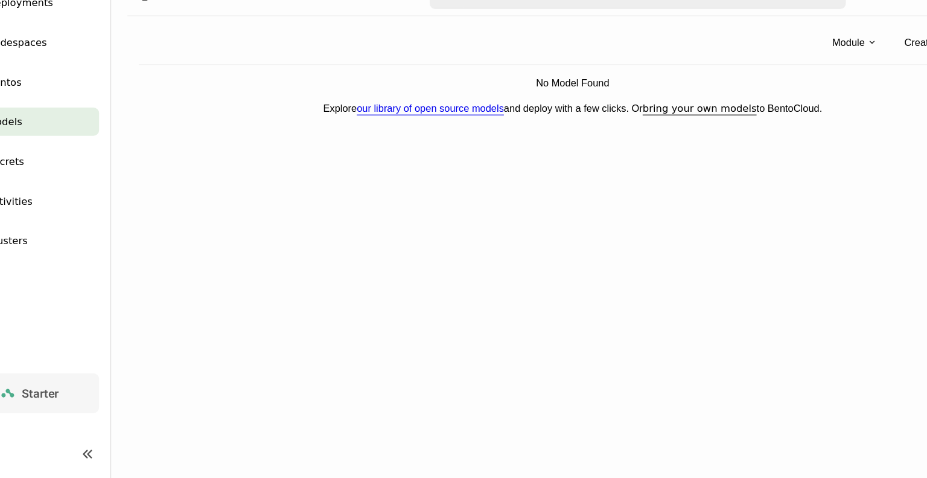
click at [513, 246] on div "Models Filters Search Create Module Creator Sort No Model Found Explore our lib…" at bounding box center [533, 256] width 789 height 441
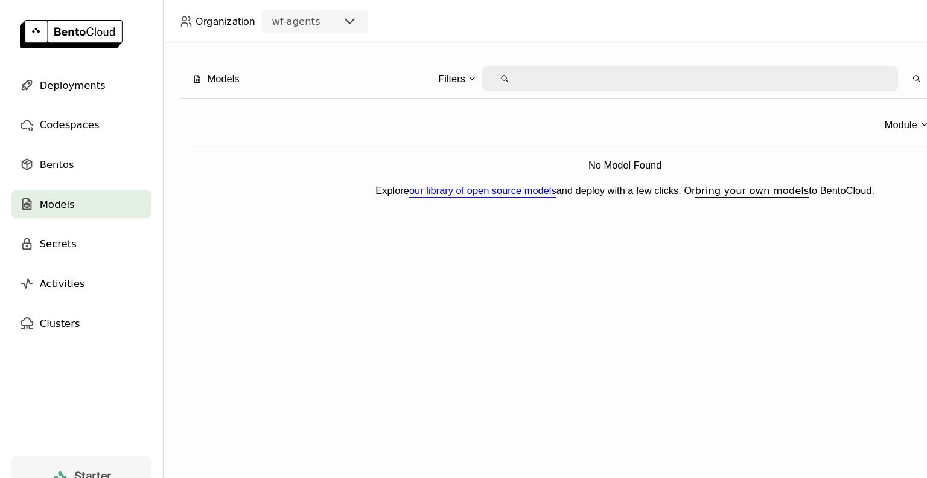
click at [468, 176] on div "Module Creator Sort No Model Found Explore our library of open source models an…" at bounding box center [533, 135] width 760 height 103
click at [54, 139] on span "Bentos" at bounding box center [48, 140] width 29 height 14
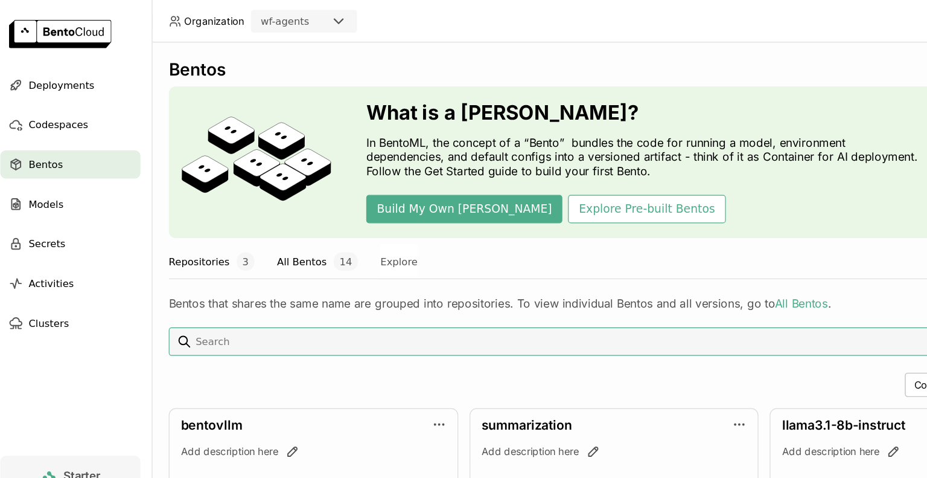
click at [265, 222] on button "All Bentos 14" at bounding box center [280, 223] width 69 height 30
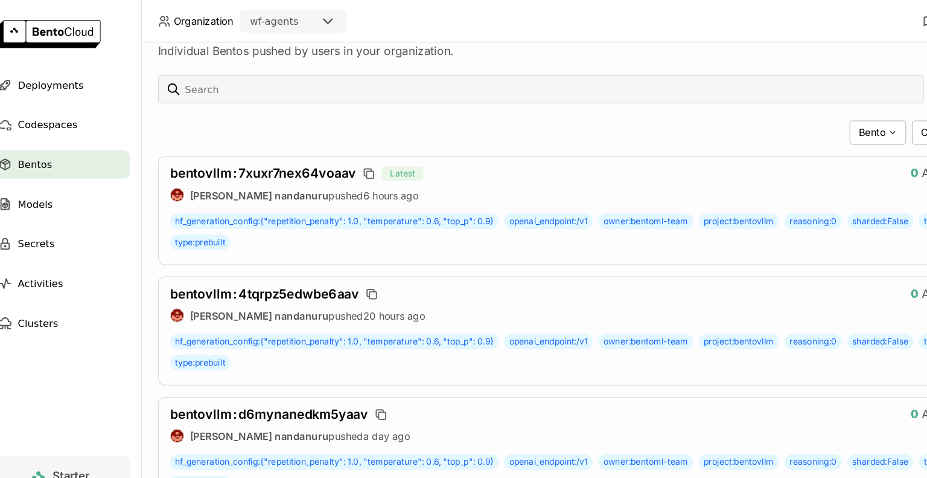
scroll to position [217, 0]
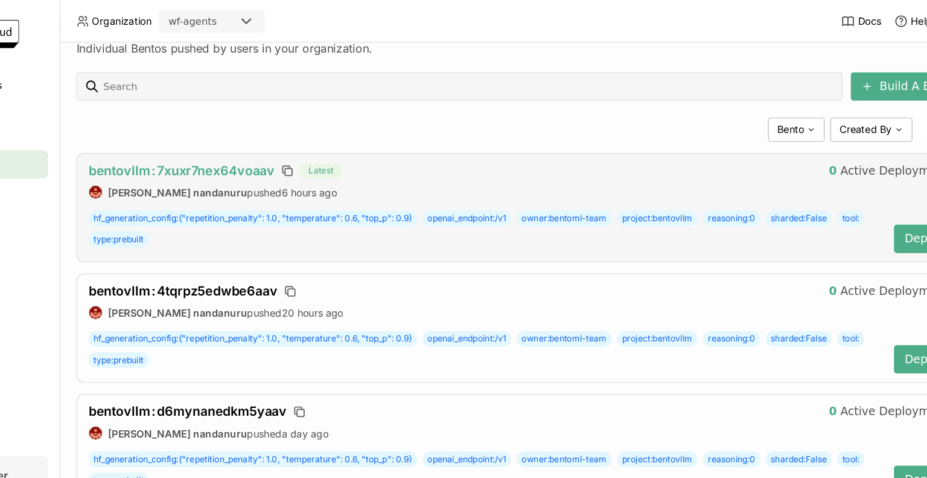
click at [284, 145] on span "bentovllm : 7xuxr7nex64voaav" at bounding box center [243, 145] width 159 height 13
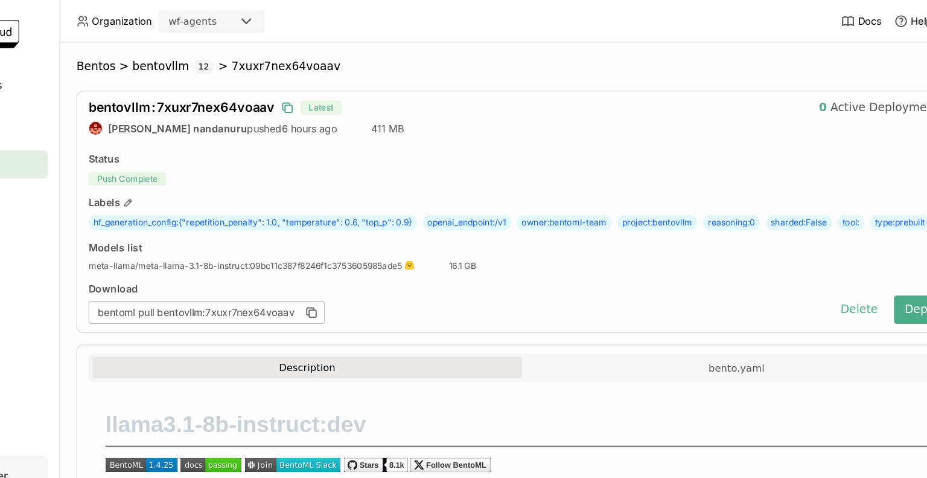
click at [328, 88] on icon "button" at bounding box center [333, 92] width 12 height 12
click at [812, 276] on button "Delete" at bounding box center [821, 264] width 50 height 24
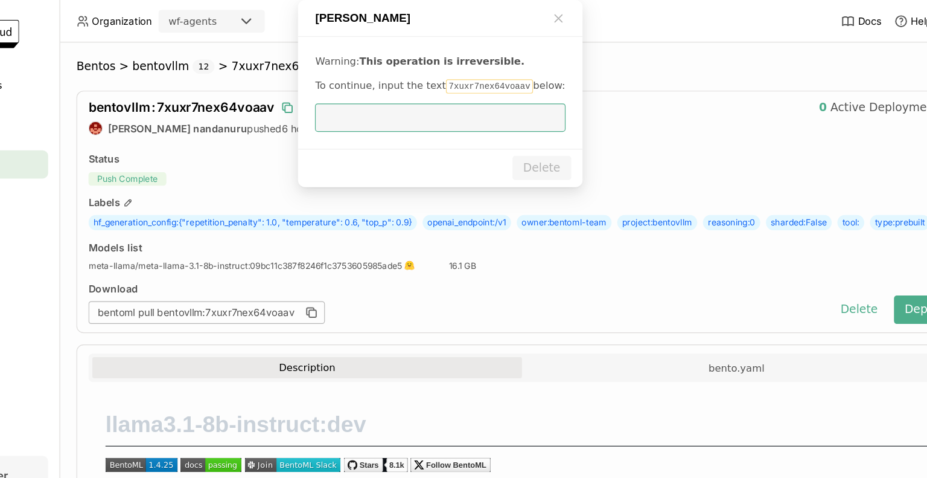
click at [417, 112] on input "dialog" at bounding box center [463, 100] width 199 height 23
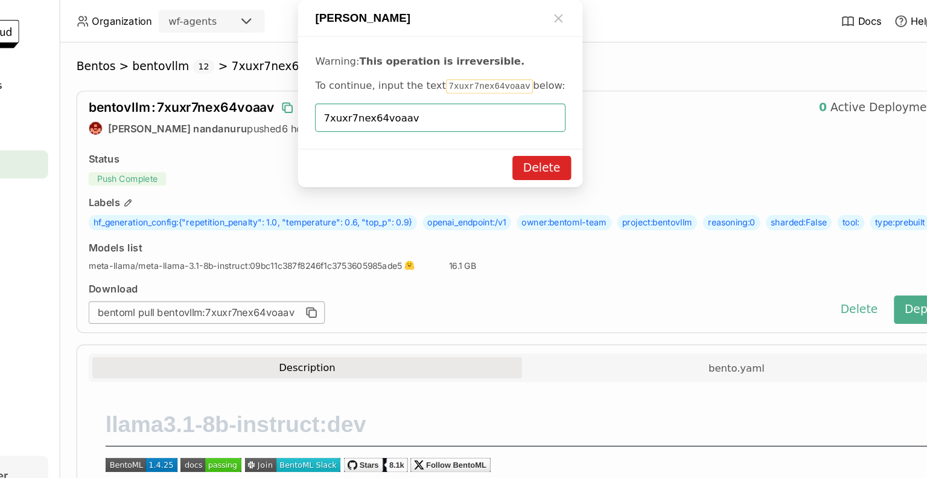
type input "7xuxr7nex64voaav"
click at [552, 153] on button "Delete" at bounding box center [550, 143] width 50 height 21
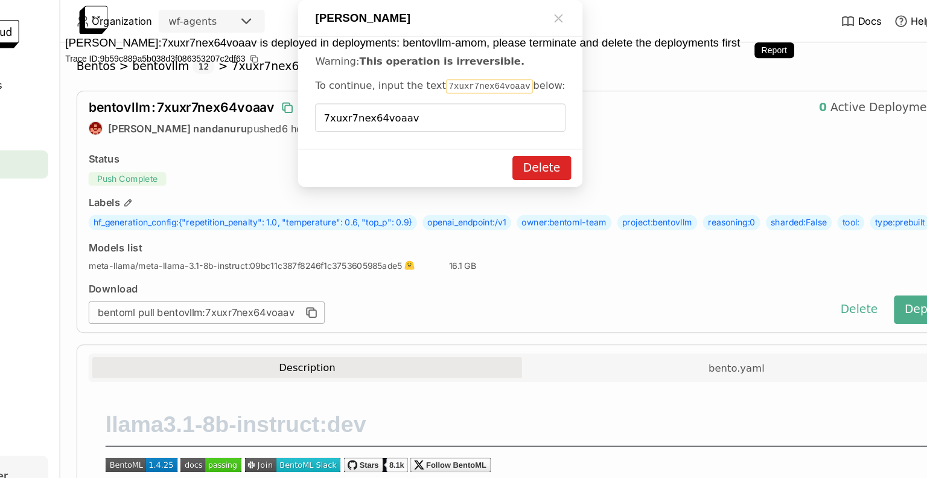
click at [905, 18] on icon "Close" at bounding box center [910, 13] width 10 height 10
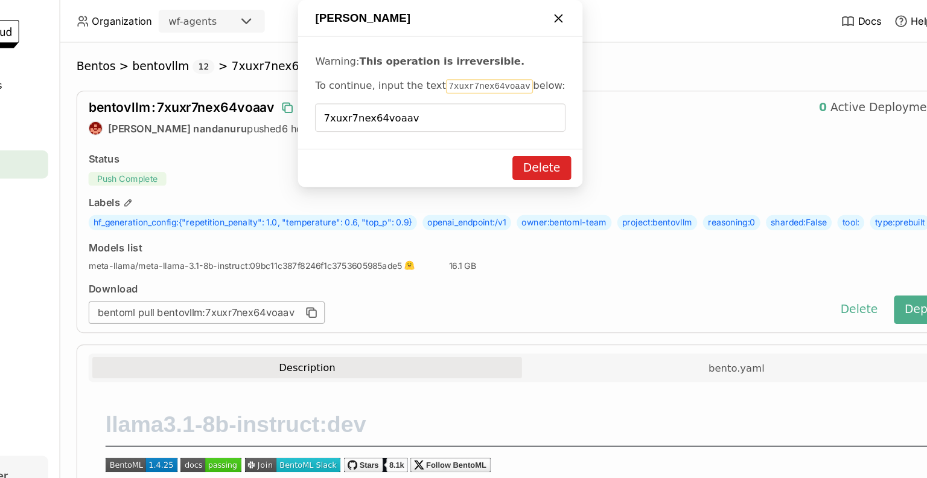
click at [564, 19] on icon "dialog" at bounding box center [565, 16] width 6 height 6
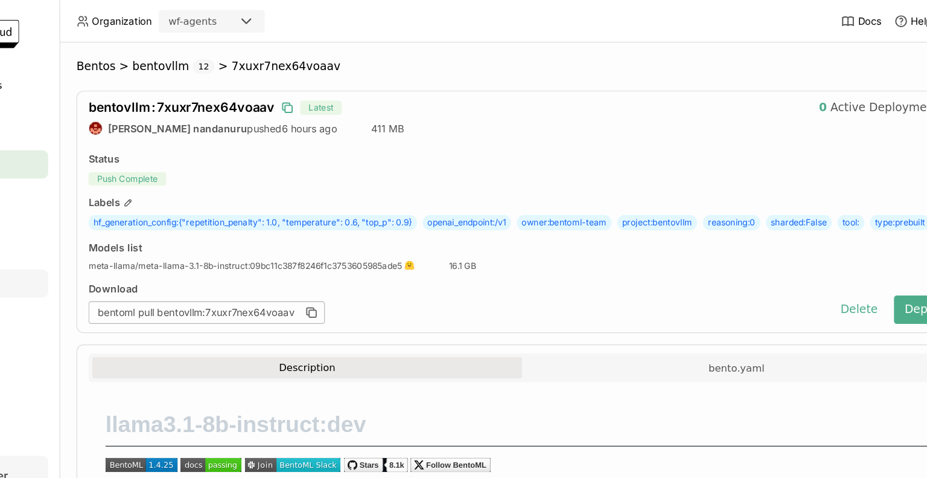
click at [91, 240] on div "Activities" at bounding box center [70, 241] width 120 height 24
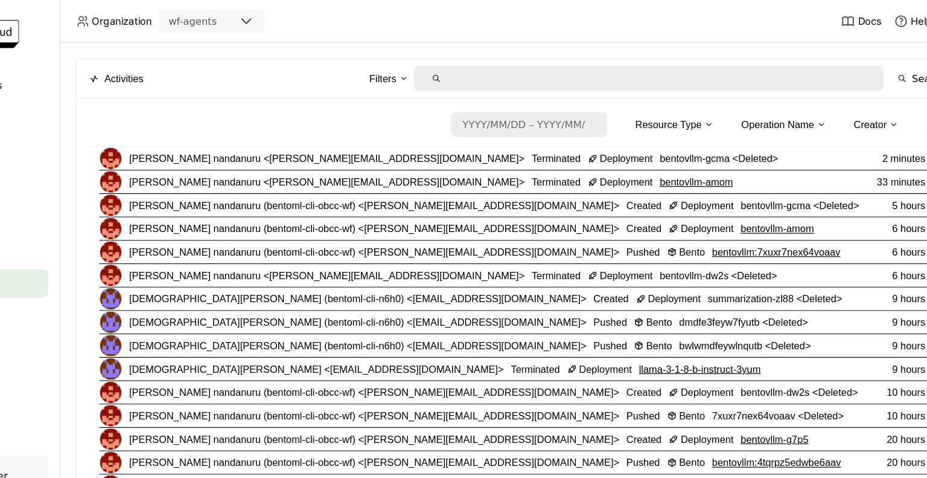
click at [118, 126] on ul "Deployments Codespaces Bentos Models Secrets Activities Clusters" at bounding box center [69, 173] width 139 height 227
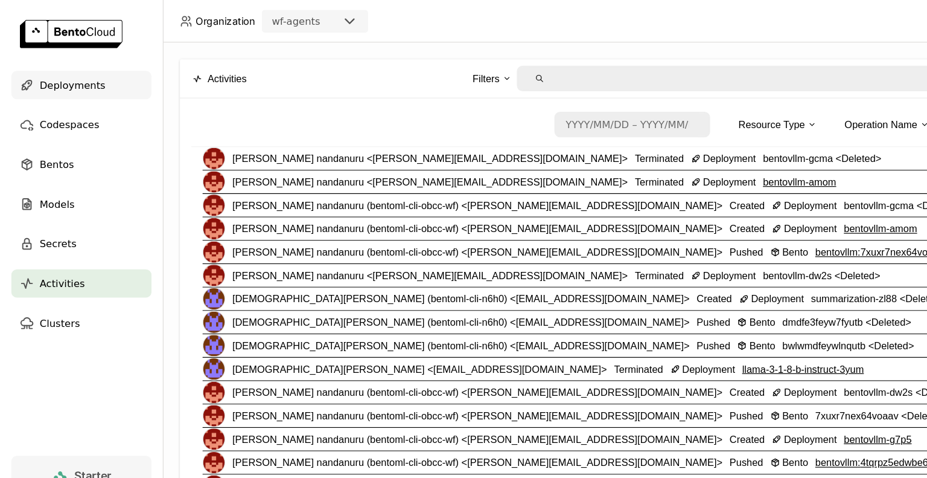
click at [56, 75] on span "Deployments" at bounding box center [62, 72] width 56 height 14
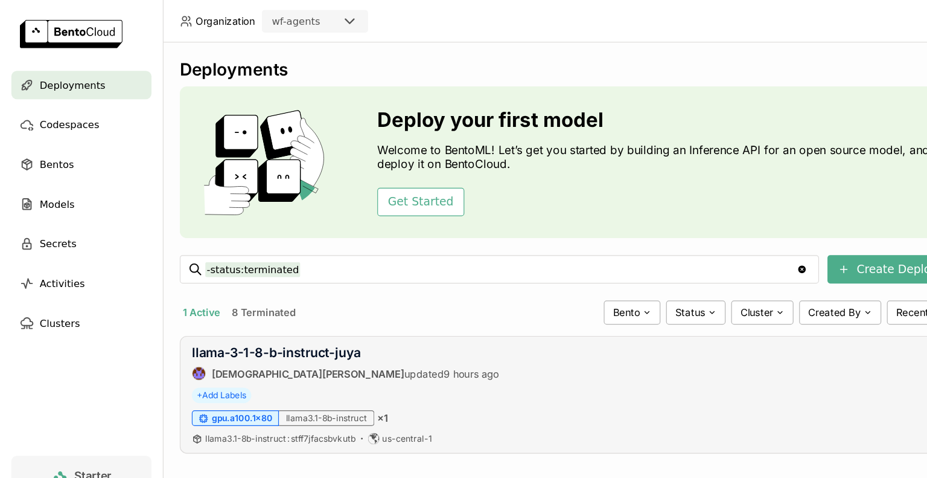
click at [451, 287] on div "llama-3-1-8-b-instruct-juya Krishna Paleti updated 9 hours ago Running + Add La…" at bounding box center [533, 336] width 760 height 100
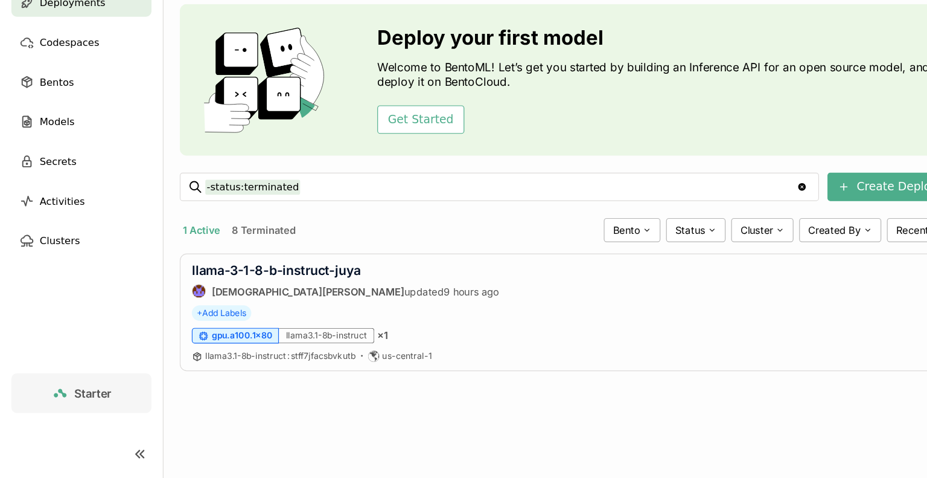
click at [219, 267] on button "8 Terminated" at bounding box center [225, 266] width 60 height 16
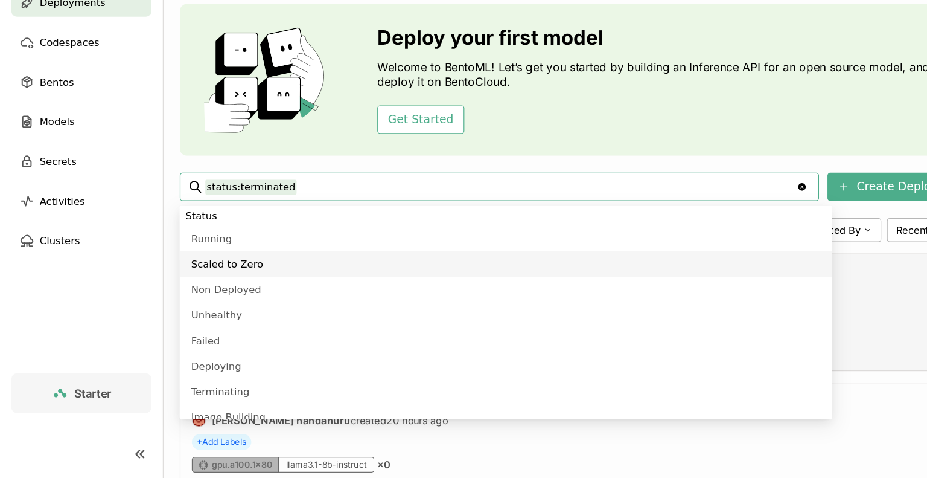
click at [751, 328] on div "bentovllm-amom prasanth nandanuru created 6 hours ago Terminated + Add Labels g…" at bounding box center [533, 336] width 760 height 100
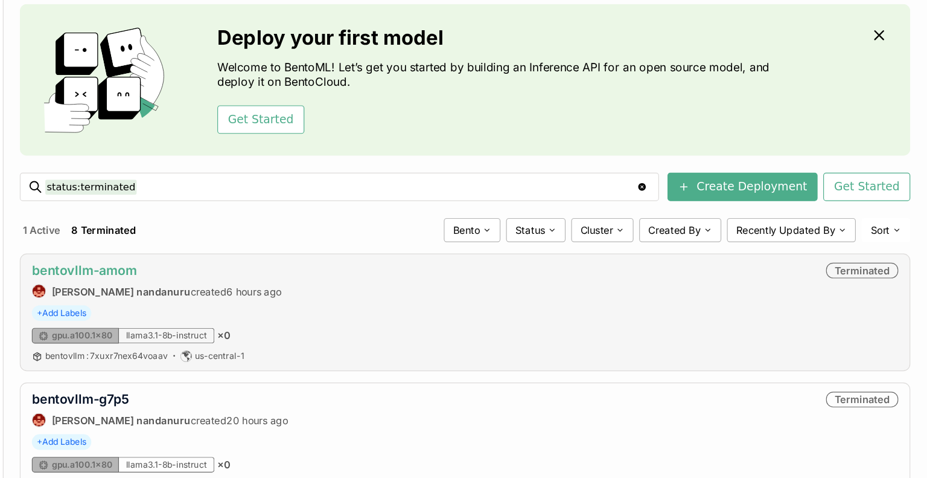
click at [236, 303] on link "bentovllm-amom" at bounding box center [208, 300] width 89 height 13
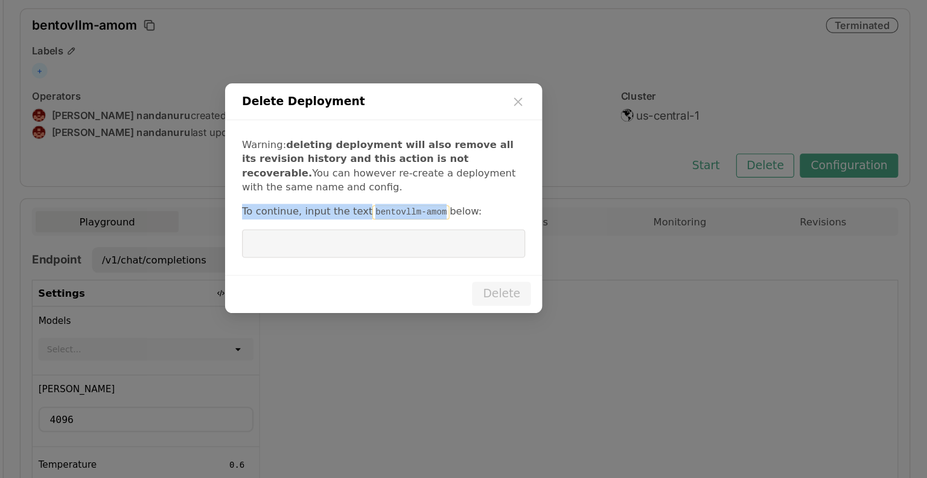
drag, startPoint x: 500, startPoint y: 253, endPoint x: 437, endPoint y: 232, distance: 66.8
click at [437, 232] on div "Warning: deleting deployment will also remove all its revision history and this…" at bounding box center [463, 239] width 271 height 132
click at [437, 232] on p "Warning: deleting deployment will also remove all its revision history and this…" at bounding box center [464, 211] width 242 height 48
click at [454, 252] on code "bentovllm-amom" at bounding box center [487, 251] width 66 height 12
click at [469, 251] on code "bentovllm-amom" at bounding box center [487, 251] width 66 height 12
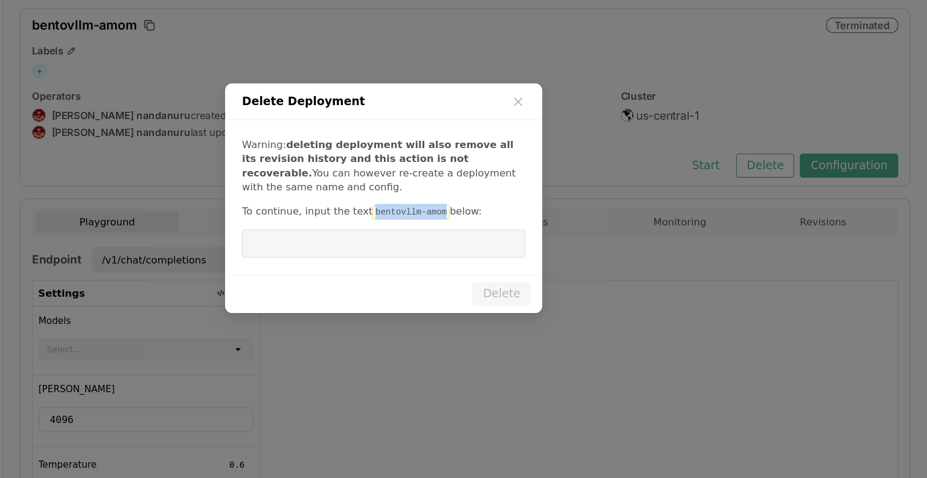
drag, startPoint x: 500, startPoint y: 253, endPoint x: 444, endPoint y: 249, distance: 56.3
click at [454, 249] on code "bentovllm-amom" at bounding box center [487, 251] width 66 height 12
copy code "bentovllm-amom"
click at [454, 249] on code "bentovllm-amom" at bounding box center [487, 251] width 66 height 12
click at [391, 277] on input "dialog" at bounding box center [463, 277] width 227 height 23
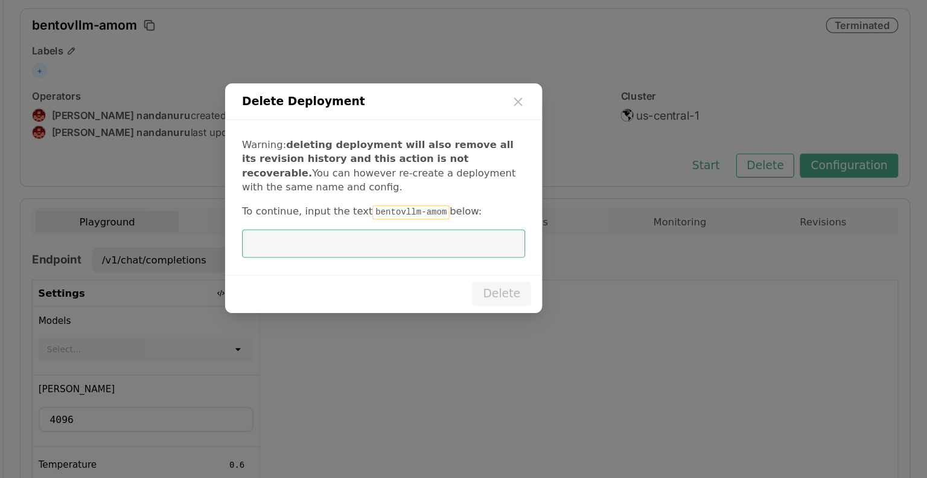
paste input "bentovllm-amom"
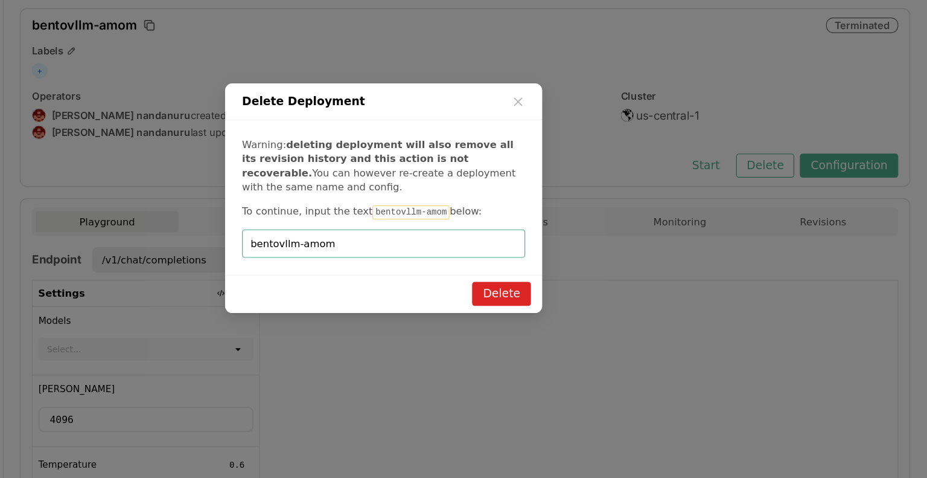
type input "bentovllm-amom"
click at [564, 324] on button "Delete" at bounding box center [564, 320] width 50 height 21
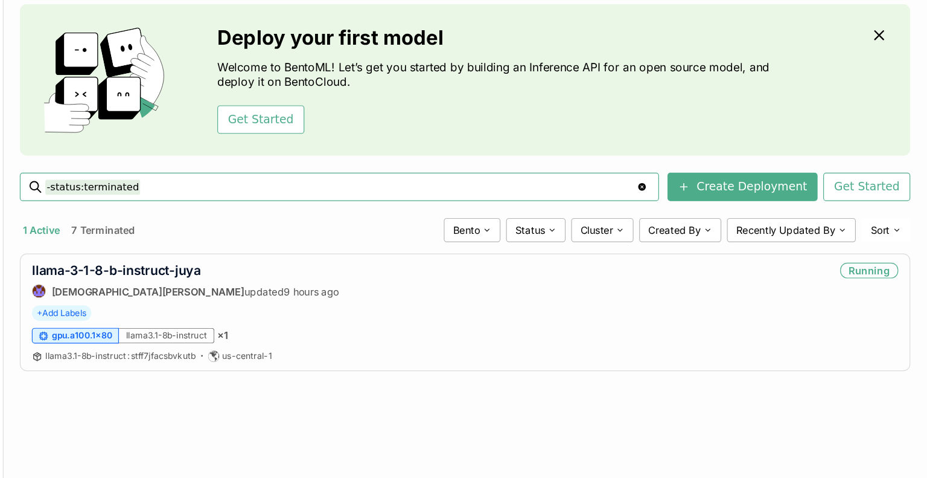
click at [141, 185] on div "Deployments Deploy your first model Welcome to BentoML! Let’s get you started b…" at bounding box center [533, 256] width 789 height 441
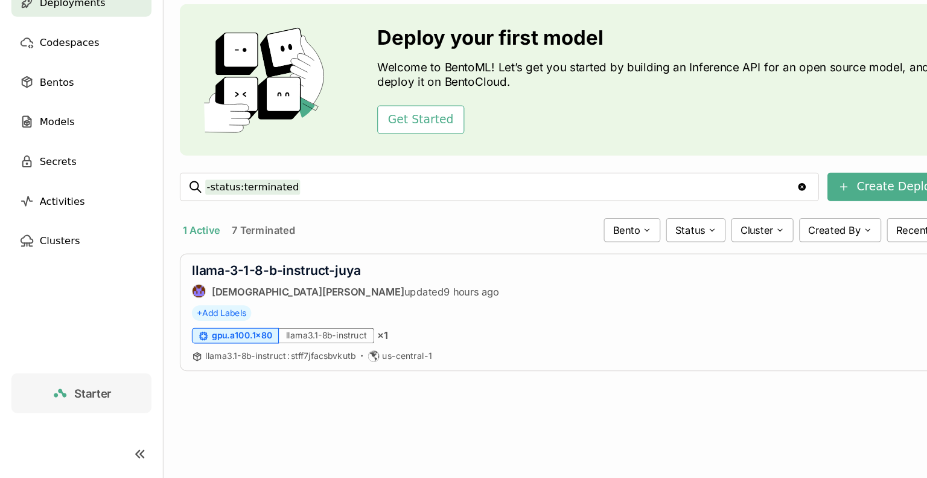
drag, startPoint x: 141, startPoint y: 185, endPoint x: 0, endPoint y: 205, distance: 142.7
click at [5, 185] on ul "Deployments Codespaces Bentos Models Secrets Activities Clusters" at bounding box center [69, 173] width 139 height 227
click at [97, 80] on div "Deployments" at bounding box center [70, 72] width 120 height 24
click at [220, 263] on button "7 Terminated" at bounding box center [224, 266] width 59 height 16
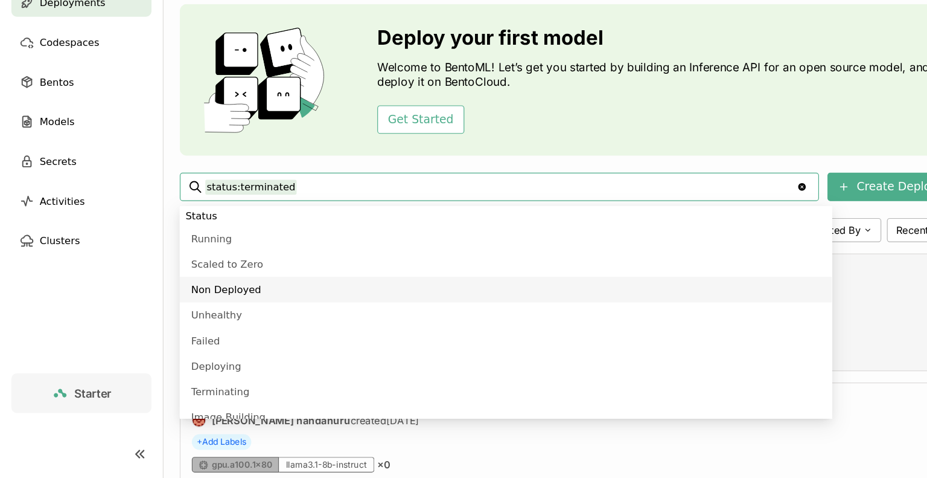
click at [741, 339] on div "+ Add Labels" at bounding box center [533, 336] width 739 height 13
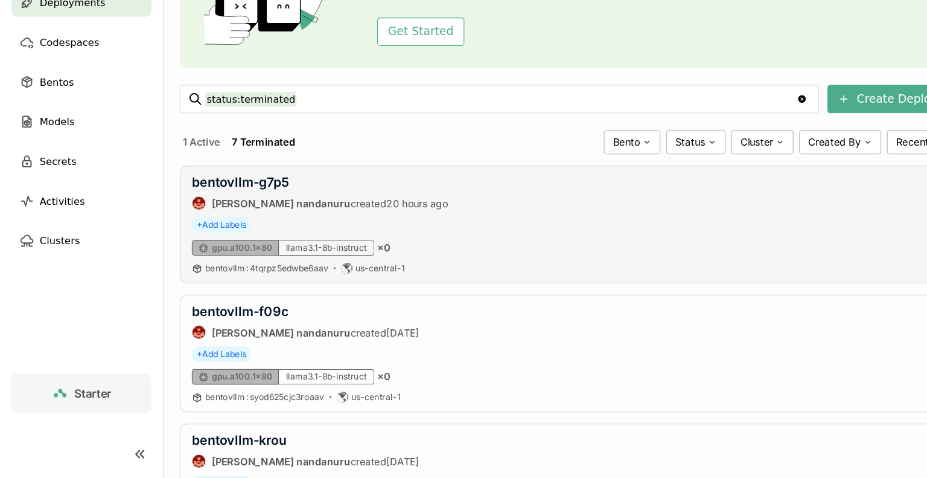
scroll to position [97, 0]
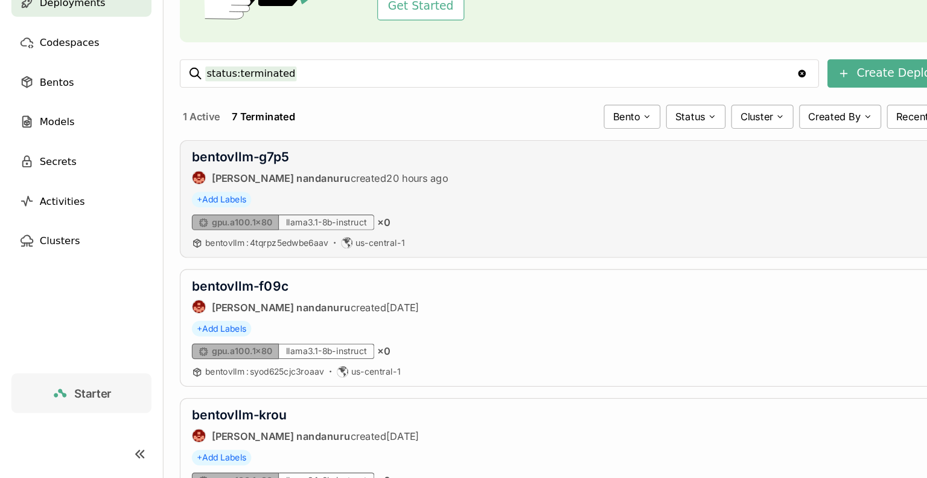
click at [741, 339] on div "bentovllm-f09c prasanth nandanuru created 4 days ago Terminated + Add Labels gp…" at bounding box center [533, 349] width 760 height 100
click at [113, 281] on div "Clusters" at bounding box center [70, 275] width 120 height 24
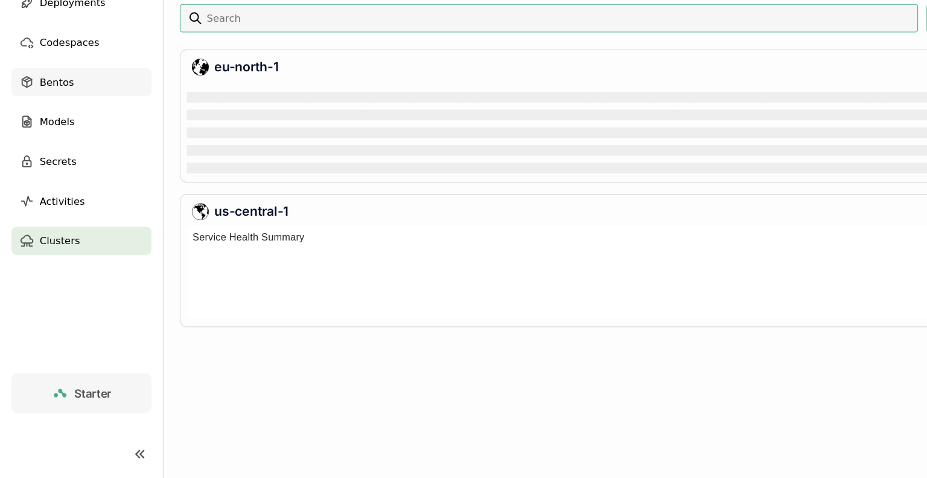
scroll to position [74, 743]
click at [71, 73] on span "Deployments" at bounding box center [62, 72] width 56 height 14
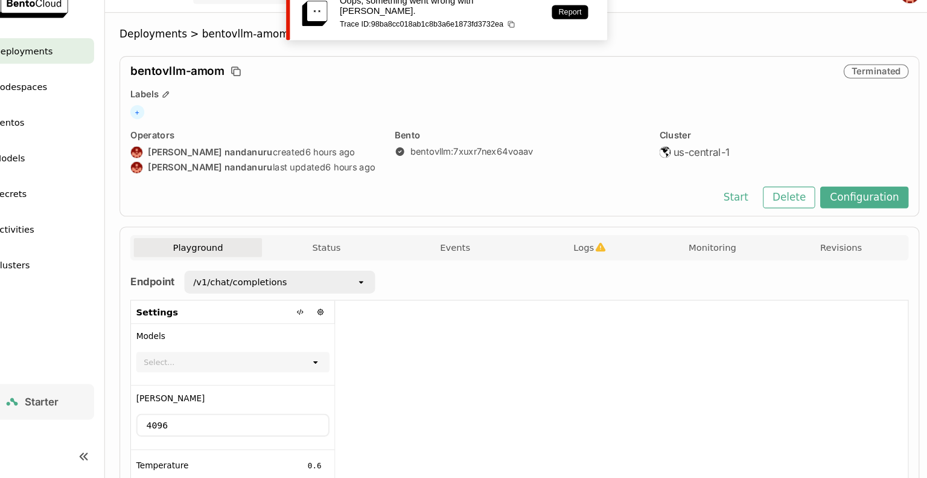
scroll to position [14, 0]
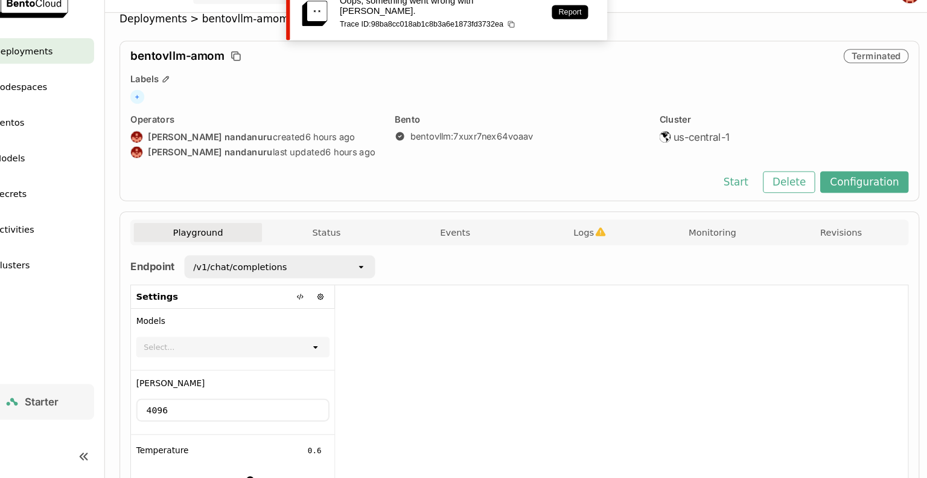
click at [103, 75] on div "Deployments" at bounding box center [70, 72] width 120 height 24
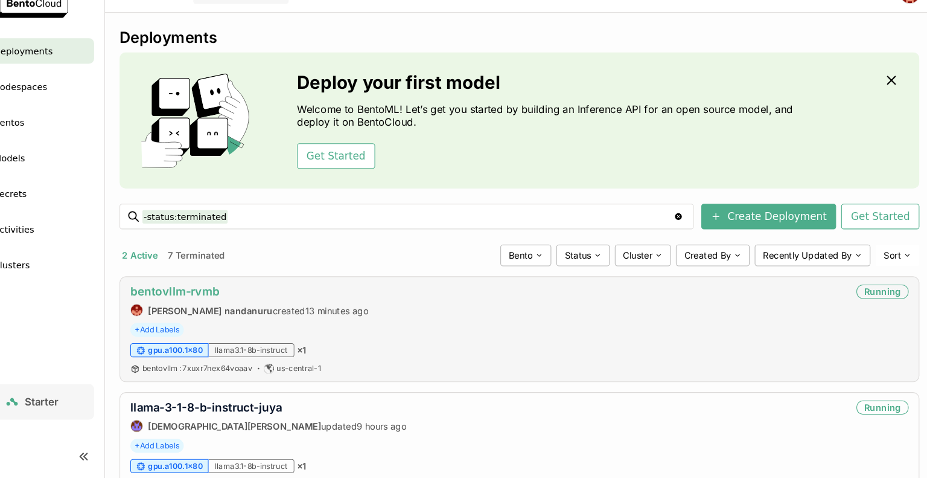
click at [234, 301] on link "bentovllm-rvmb" at bounding box center [206, 300] width 85 height 13
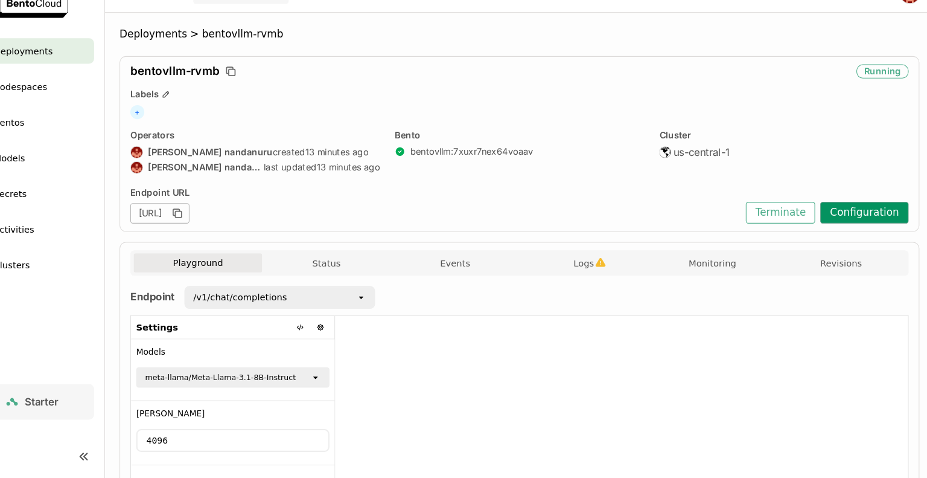
click at [847, 225] on button "Configuration" at bounding box center [861, 226] width 84 height 21
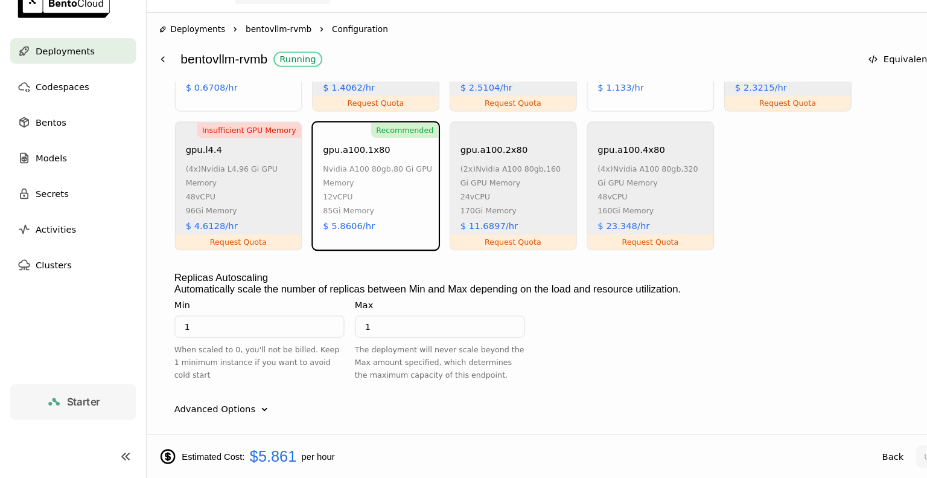
scroll to position [806, 0]
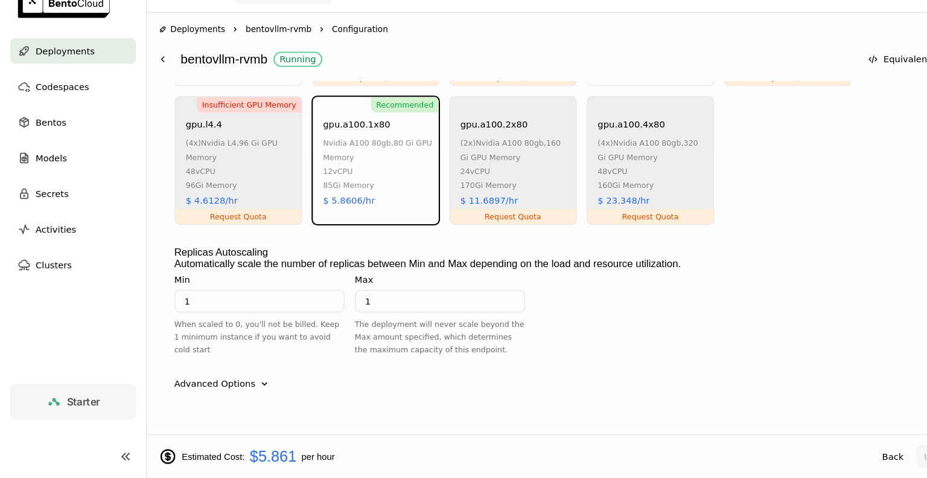
click at [552, 296] on div "Automatically scale the number of replicas between Min and Max depending on the…" at bounding box center [532, 320] width 735 height 103
click at [69, 80] on div "Deployments" at bounding box center [70, 72] width 120 height 24
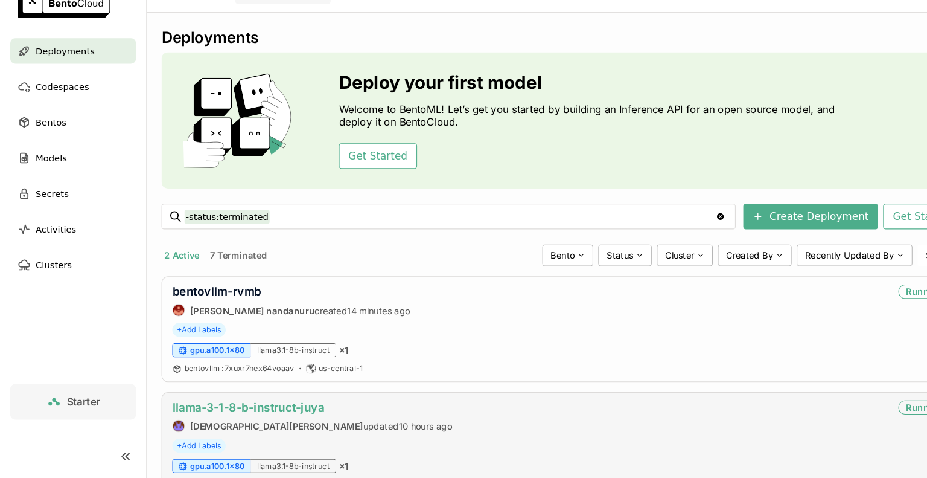
click at [257, 412] on link "llama-3-1-8-b-instruct-juya" at bounding box center [236, 410] width 144 height 13
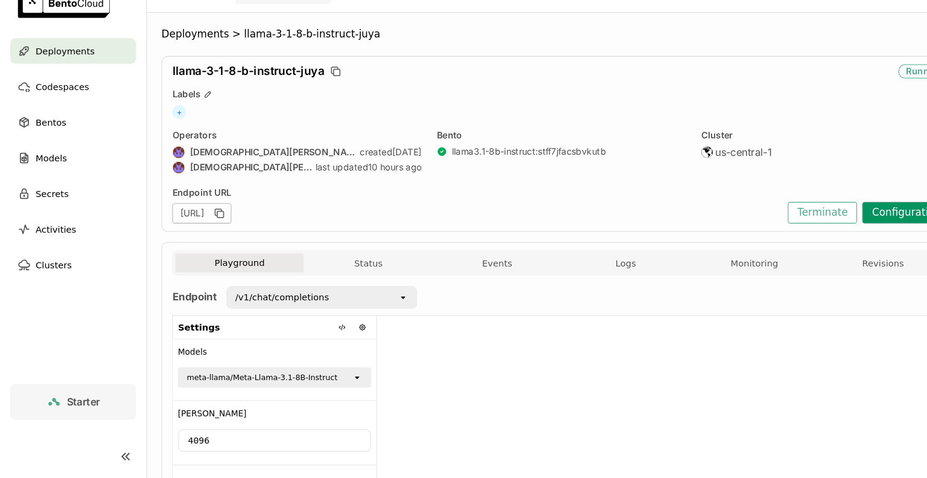
click at [859, 220] on button "Configuration" at bounding box center [861, 226] width 84 height 21
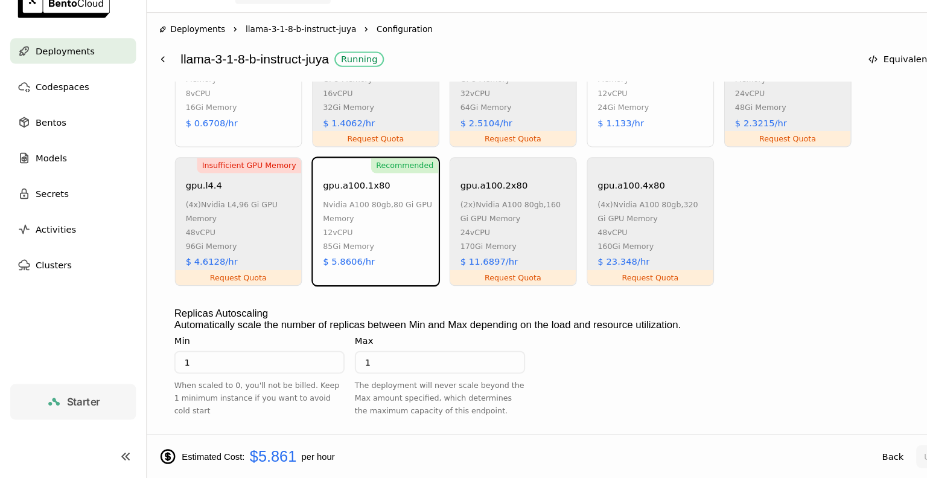
scroll to position [849, 0]
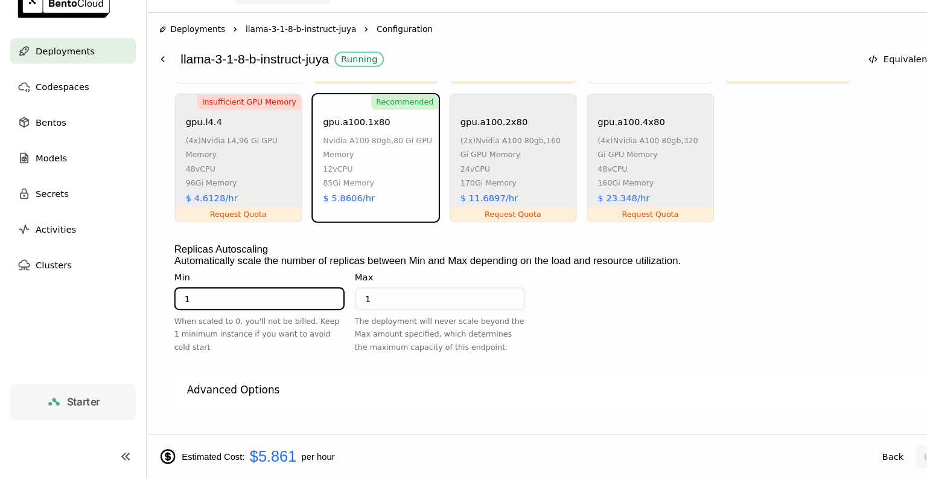
click at [249, 298] on input "1" at bounding box center [246, 307] width 159 height 19
click at [249, 298] on input "0" at bounding box center [246, 307] width 159 height 19
type input "0"
click at [386, 298] on input "1" at bounding box center [417, 307] width 159 height 19
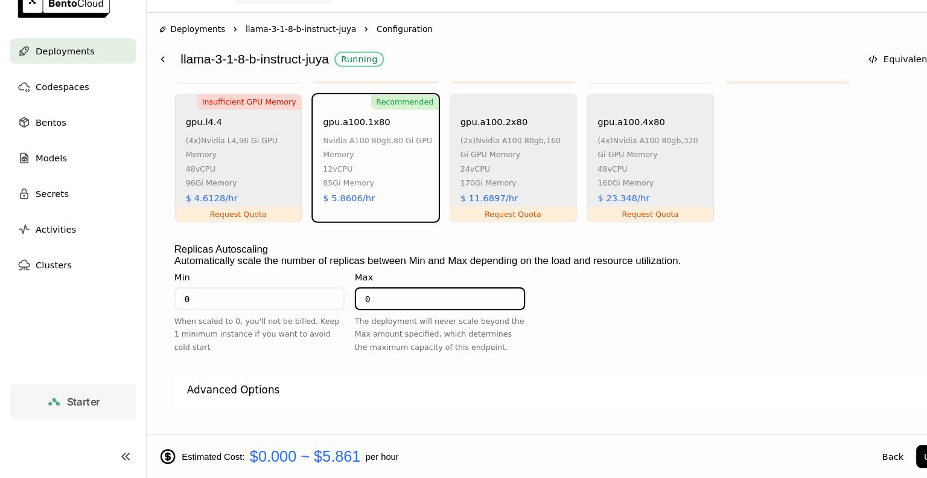
type input "1"
click at [390, 365] on div "llama3.1-8b-instruct Instance Type CPU GPU Insufficient GPU Memory gpu.t4.1 nvi…" at bounding box center [532, 159] width 735 height 501
click at [739, 446] on div "Estimated Cost: $0.000 ~ $5.861 per hour Back Update" at bounding box center [533, 457] width 789 height 42
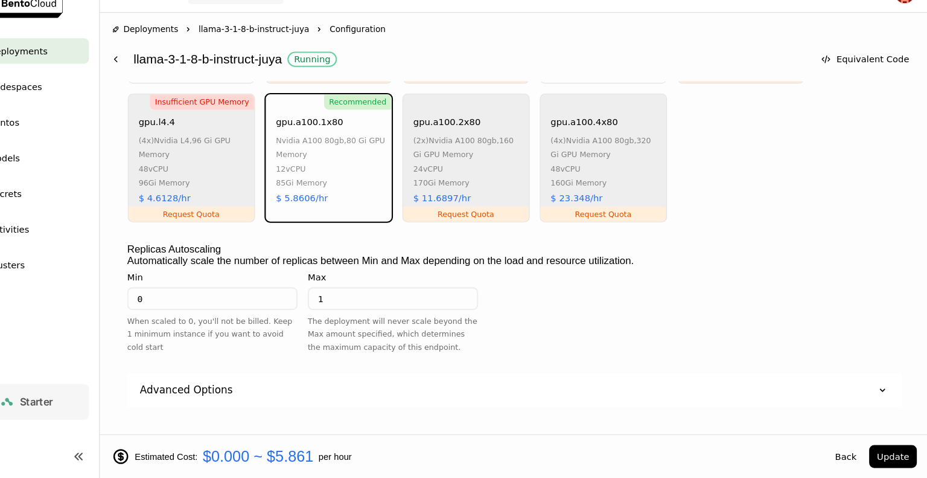
scroll to position [0, 0]
click at [892, 458] on button "Update" at bounding box center [892, 457] width 45 height 22
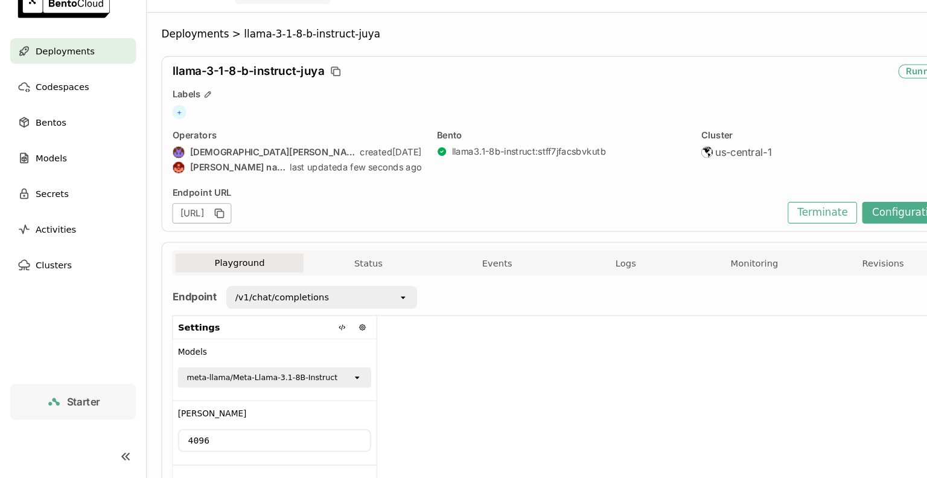
click at [488, 386] on div at bounding box center [630, 422] width 544 height 196
click at [88, 80] on div "Deployments" at bounding box center [70, 72] width 120 height 24
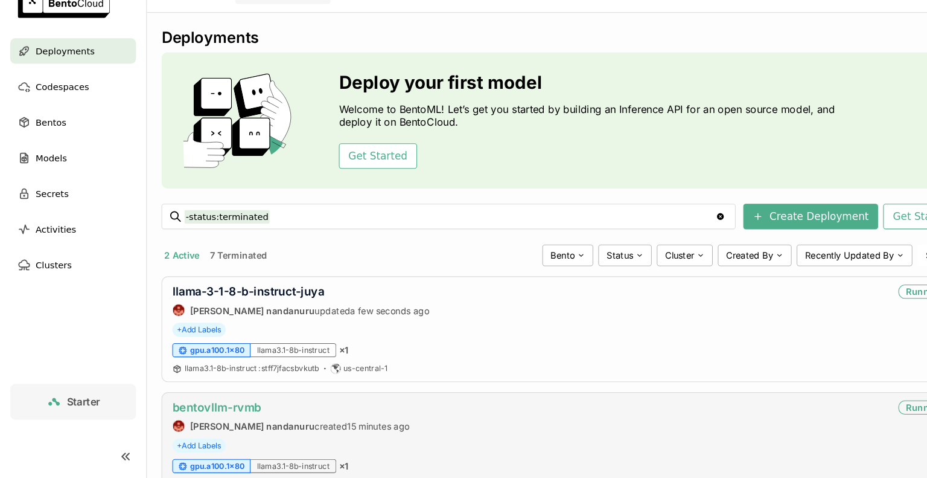
click at [234, 408] on link "bentovllm-rvmb" at bounding box center [206, 410] width 85 height 13
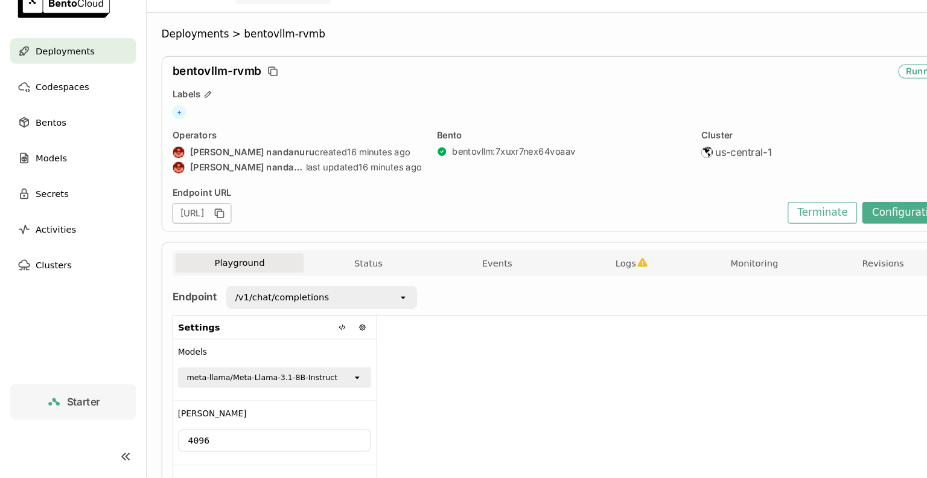
click at [81, 75] on span "Deployments" at bounding box center [62, 72] width 56 height 14
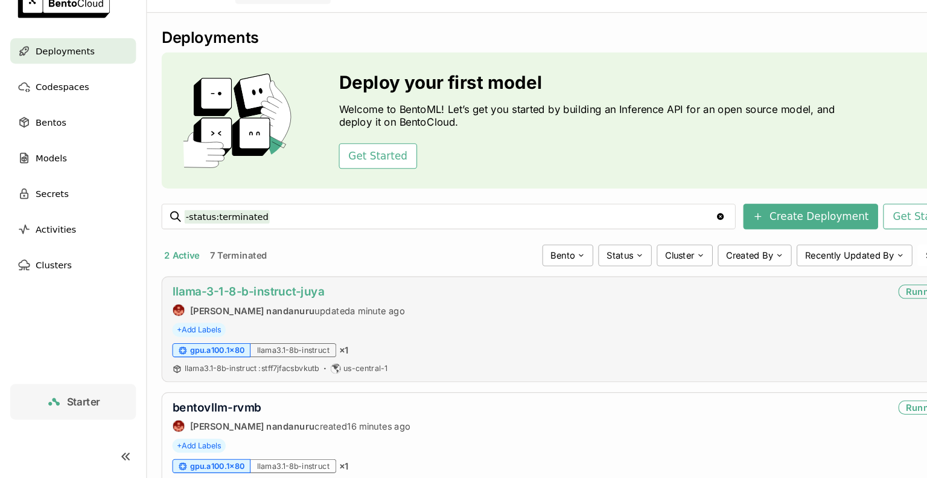
click at [271, 298] on link "llama-3-1-8-b-instruct-juya" at bounding box center [236, 300] width 144 height 13
click at [206, 411] on link "bentovllm-rvmb" at bounding box center [206, 410] width 85 height 13
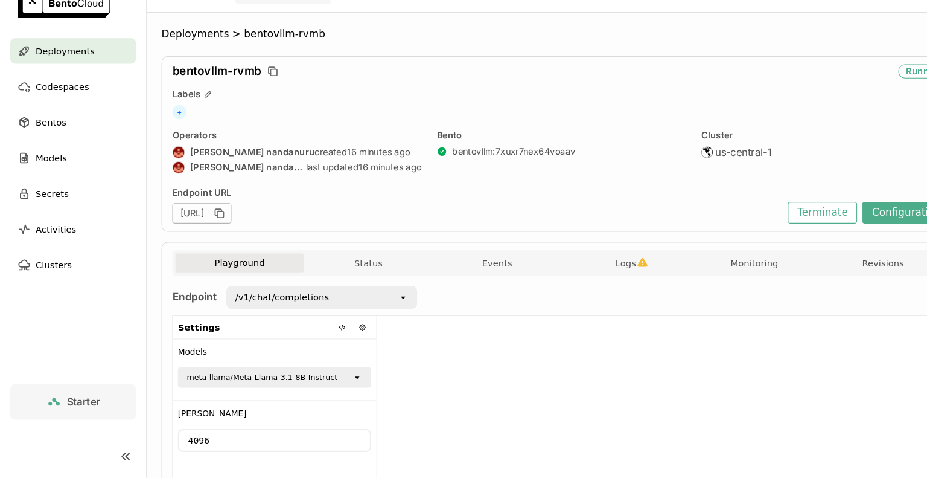
click at [382, 307] on icon "open" at bounding box center [383, 306] width 10 height 10
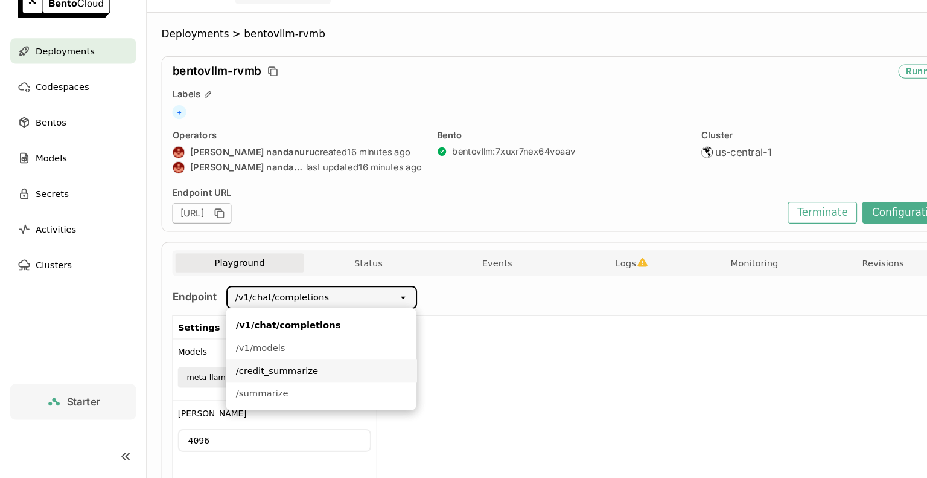
click at [269, 376] on div "/credit_summarize" at bounding box center [305, 376] width 162 height 12
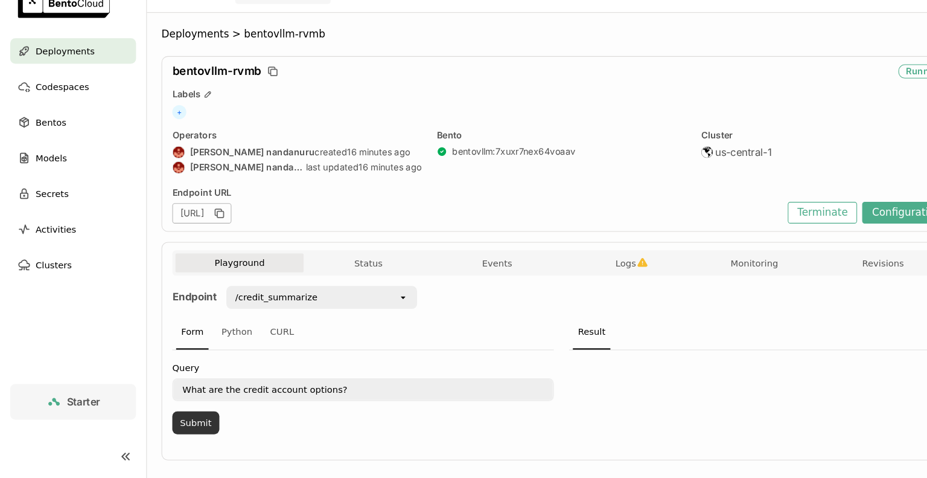
click at [192, 427] on button "Submit" at bounding box center [186, 425] width 45 height 22
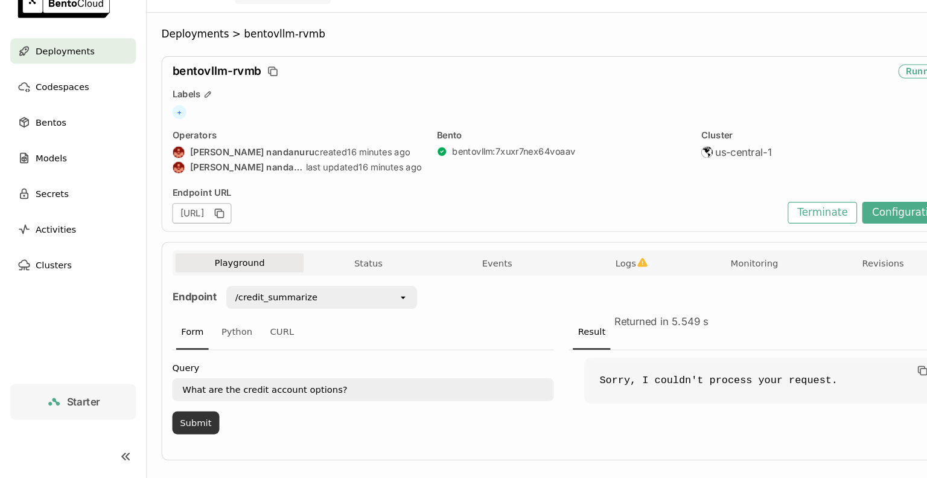
click at [192, 427] on button "Submit" at bounding box center [186, 425] width 45 height 22
click at [588, 275] on span "Logs" at bounding box center [594, 273] width 19 height 11
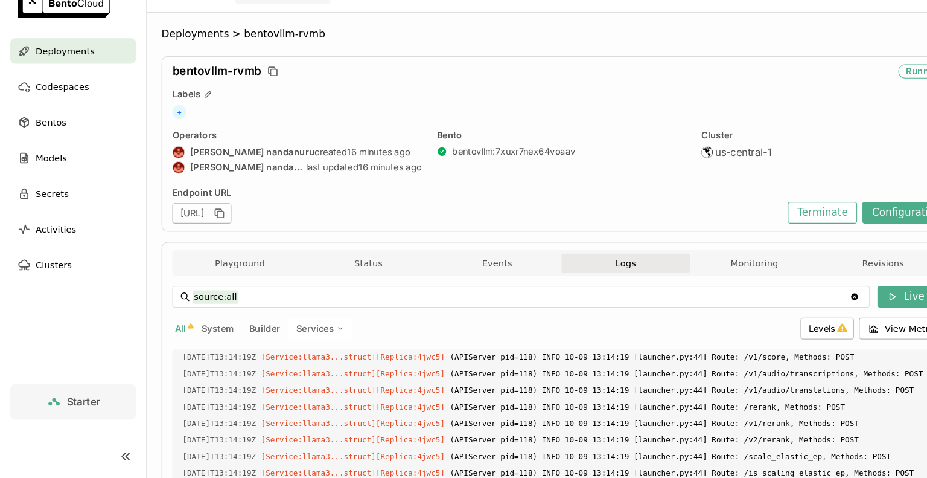
scroll to position [2176, 0]
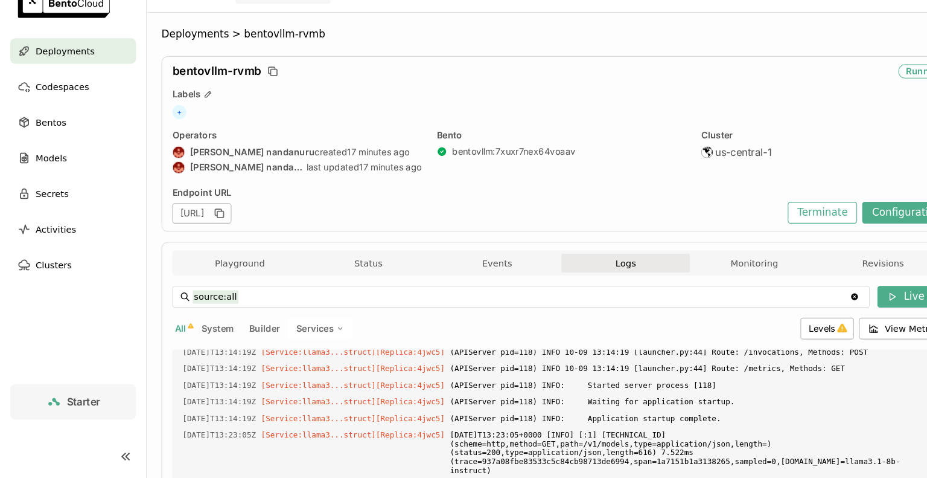
click at [634, 330] on div "All System Builder Services" at bounding box center [460, 335] width 592 height 21
click at [633, 330] on div "All System Builder Services" at bounding box center [460, 335] width 592 height 21
click at [630, 182] on div "Bento bentovllm : 7xuxr7nex64voaav" at bounding box center [533, 169] width 237 height 45
click at [677, 331] on div "All System Builder Services" at bounding box center [460, 335] width 592 height 21
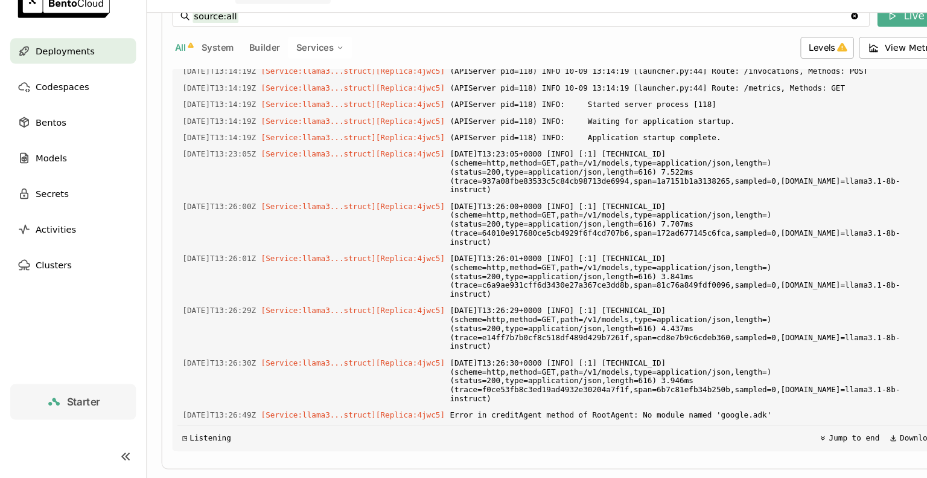
scroll to position [289, 0]
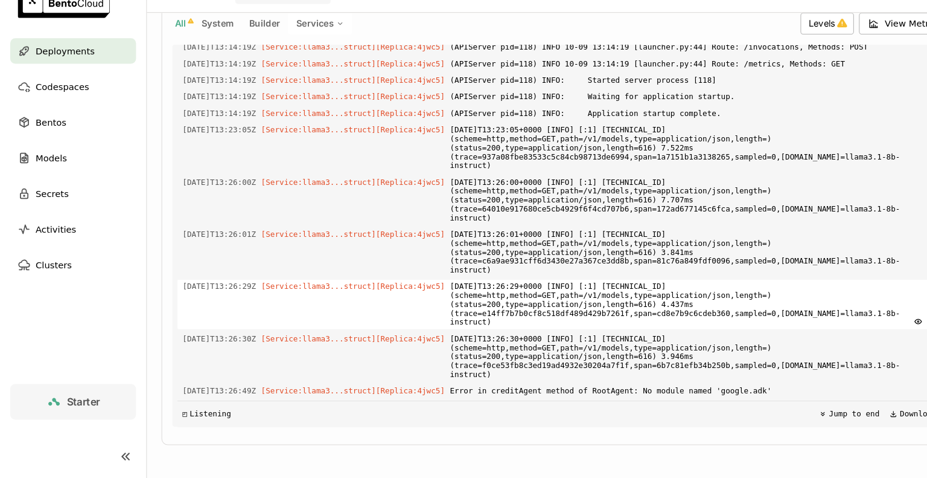
click at [325, 289] on div "2025-10-09T13:26:29Z [Service:llama3...struct] [Replica: 4jwc5 ] 2025-10-09T13:…" at bounding box center [532, 312] width 729 height 47
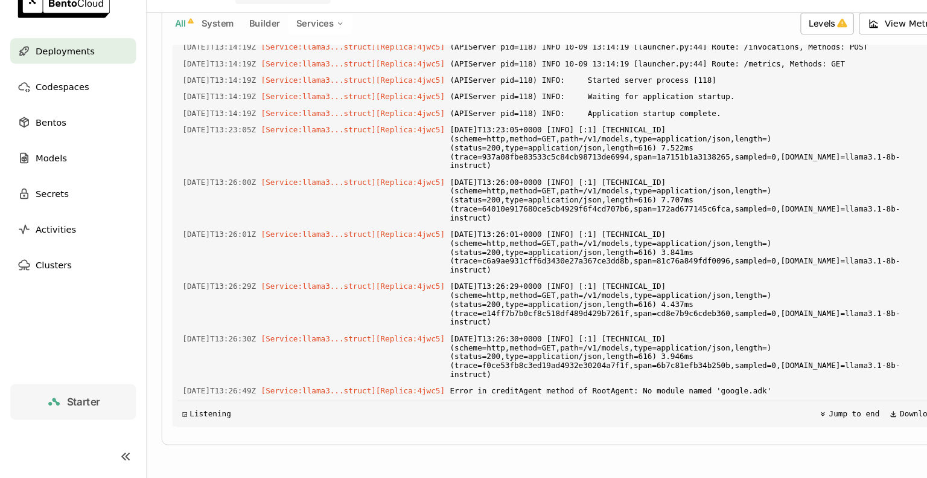
click at [535, 49] on div "All System Builder Services" at bounding box center [460, 46] width 592 height 21
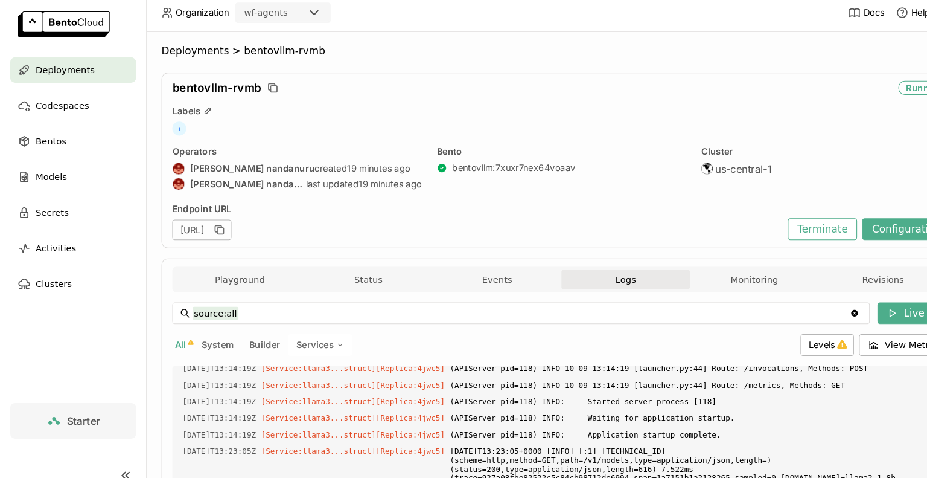
scroll to position [0, 0]
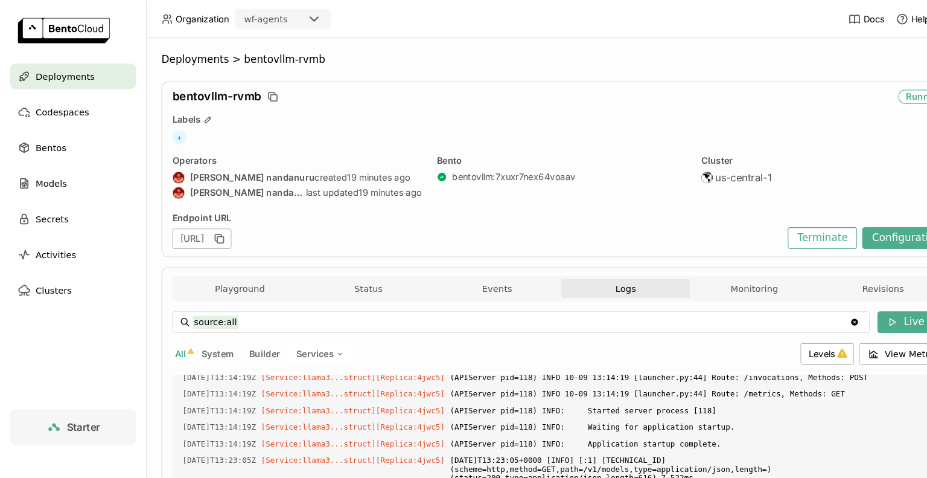
drag, startPoint x: 535, startPoint y: 49, endPoint x: 575, endPoint y: 8, distance: 56.8
click at [535, 25] on header "Organization wf-agents Docs Help" at bounding box center [463, 18] width 927 height 36
click at [779, 225] on button "Terminate" at bounding box center [781, 226] width 66 height 21
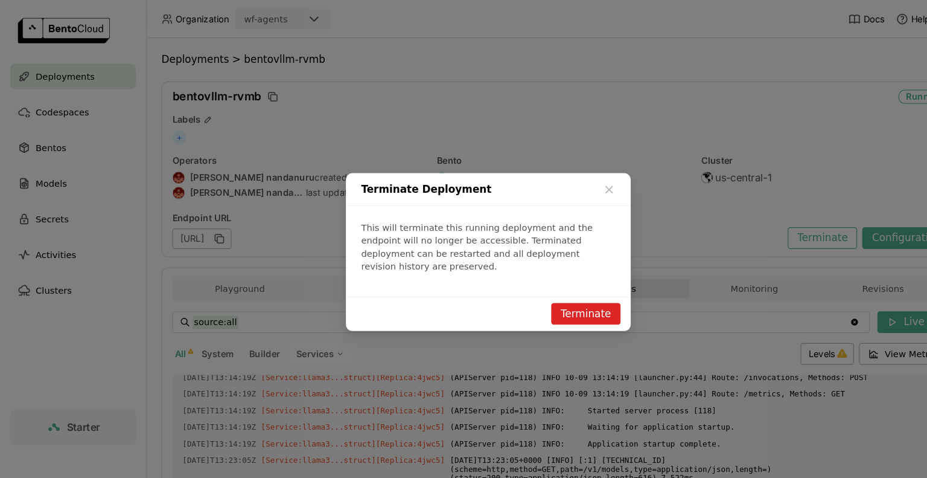
click at [570, 287] on button "Terminate" at bounding box center [557, 297] width 66 height 21
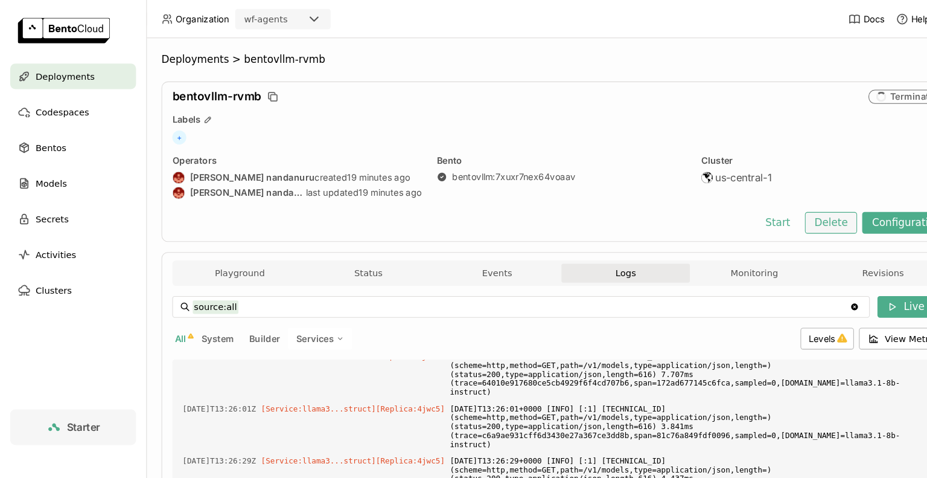
scroll to position [2372, 0]
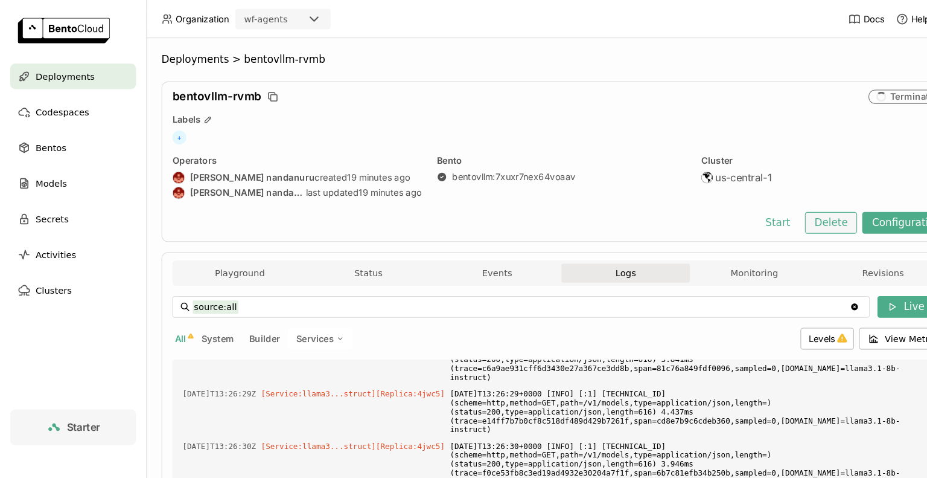
click at [784, 214] on button "Delete" at bounding box center [789, 211] width 50 height 21
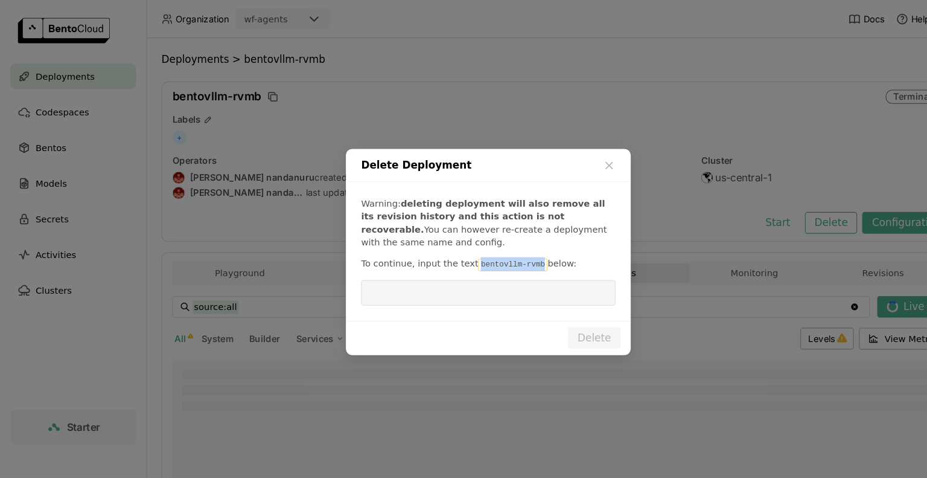
drag, startPoint x: 501, startPoint y: 251, endPoint x: 443, endPoint y: 249, distance: 58.0
click at [454, 249] on code "bentovllm-rvmb" at bounding box center [487, 251] width 66 height 12
copy code "bentovllm-rvmb"
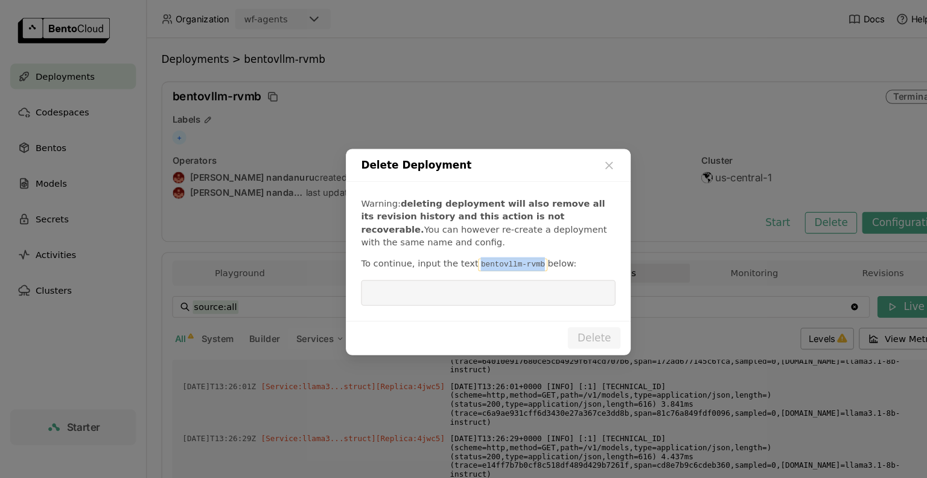
scroll to position [2071, 0]
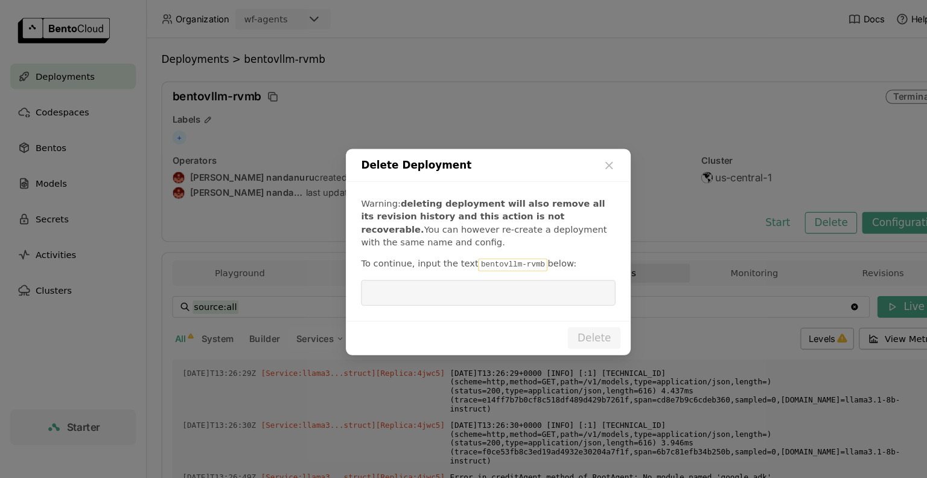
click at [389, 281] on input "dialog" at bounding box center [463, 277] width 227 height 23
paste input "bentovllm-rvmb"
type input "bentovllm-rvmb"
click at [571, 317] on button "Delete" at bounding box center [564, 320] width 50 height 21
